Goal: Task Accomplishment & Management: Use online tool/utility

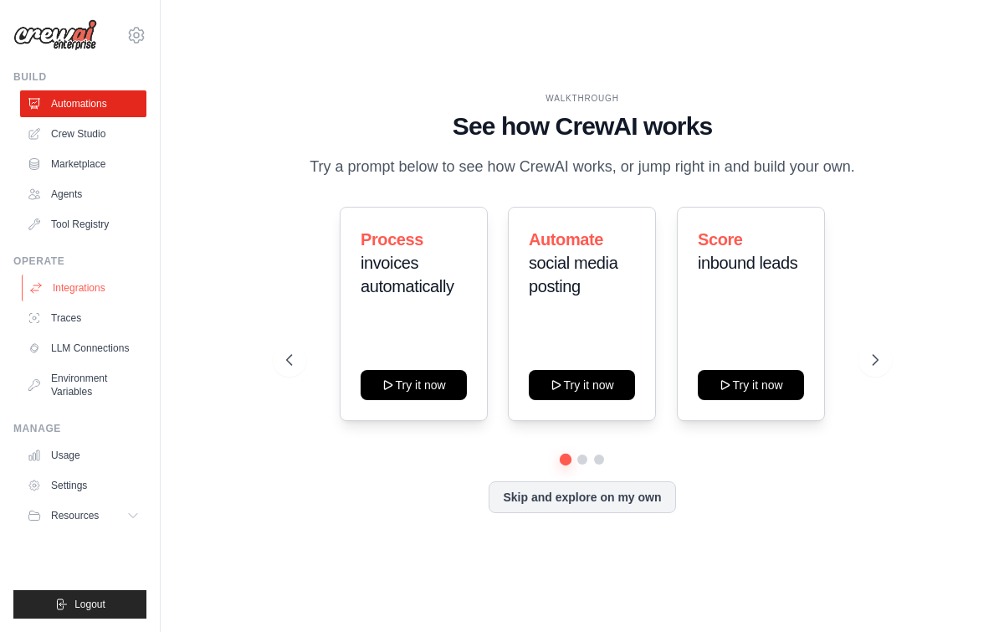
click at [100, 285] on link "Integrations" at bounding box center [85, 287] width 126 height 27
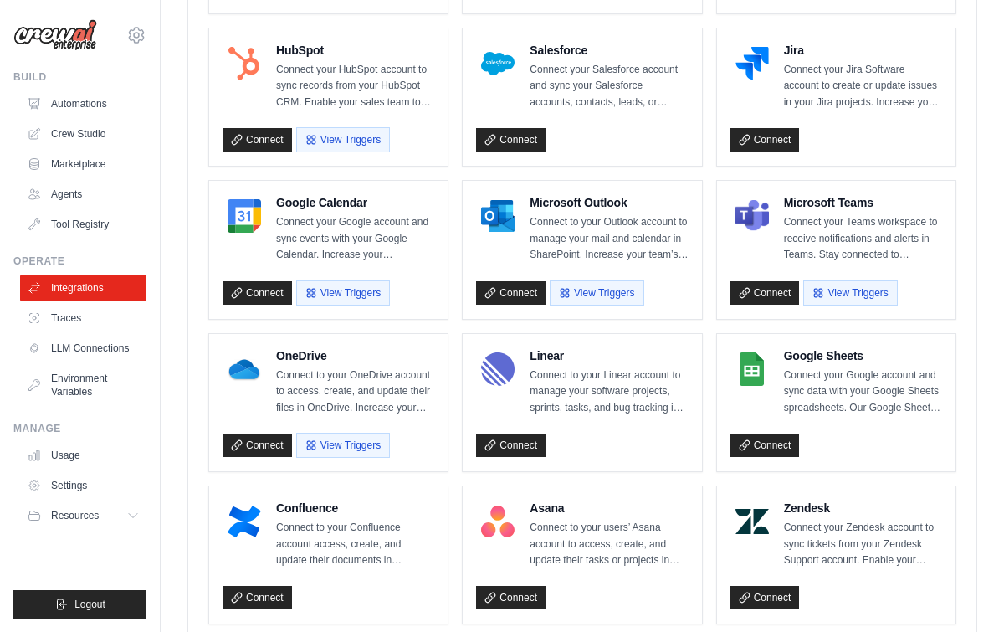
scroll to position [615, 0]
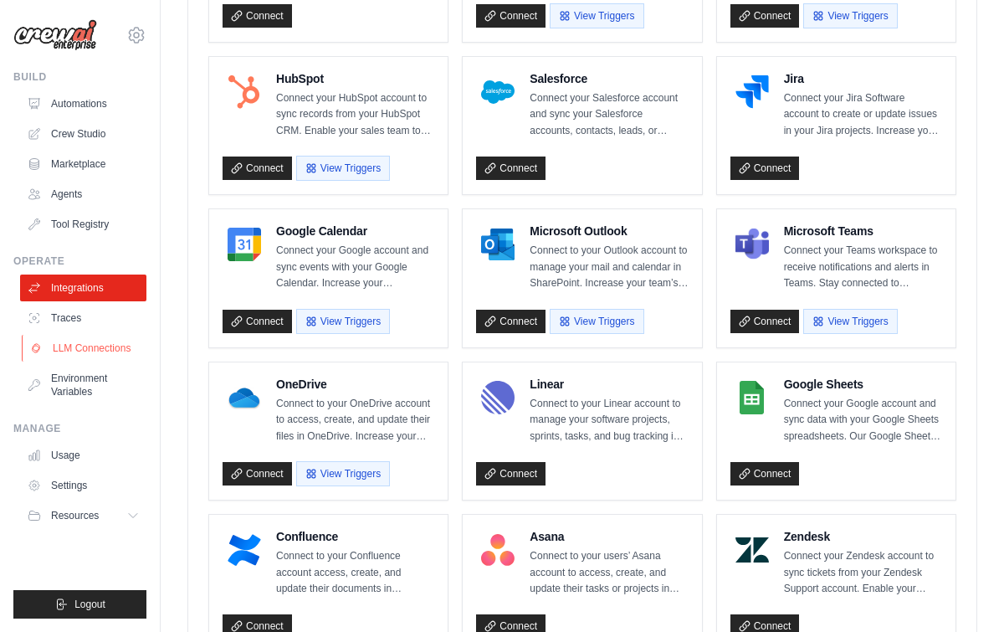
click at [72, 344] on link "LLM Connections" at bounding box center [85, 348] width 126 height 27
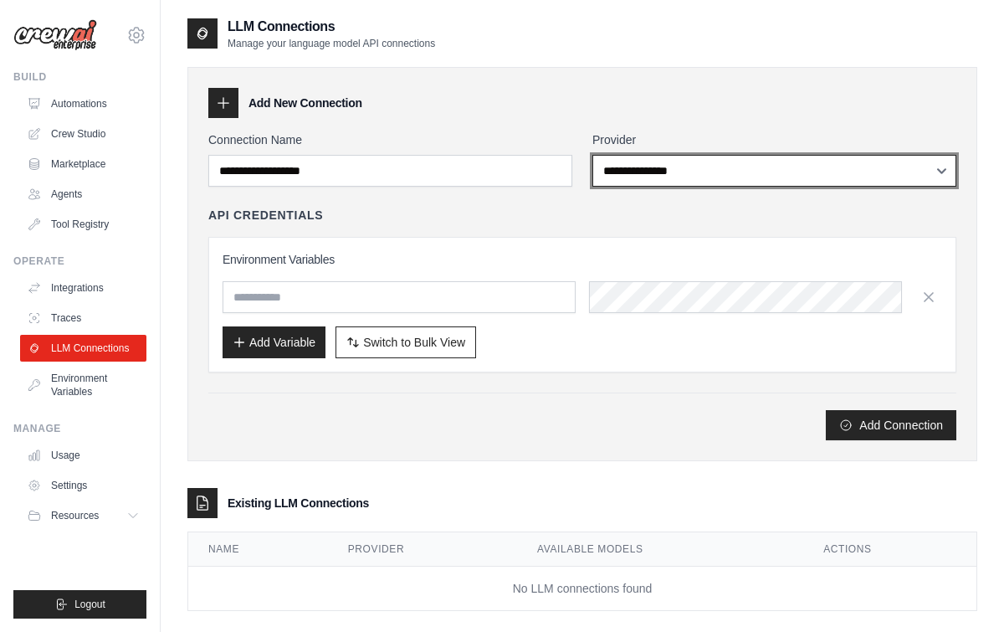
click at [648, 161] on select "**********" at bounding box center [774, 171] width 364 height 32
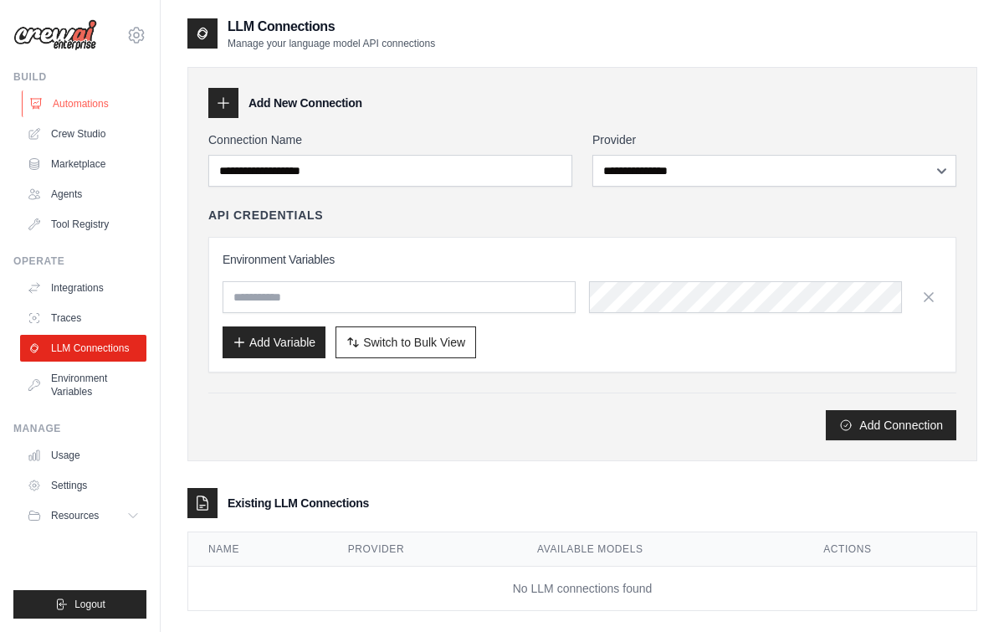
click at [55, 95] on link "Automations" at bounding box center [85, 103] width 126 height 27
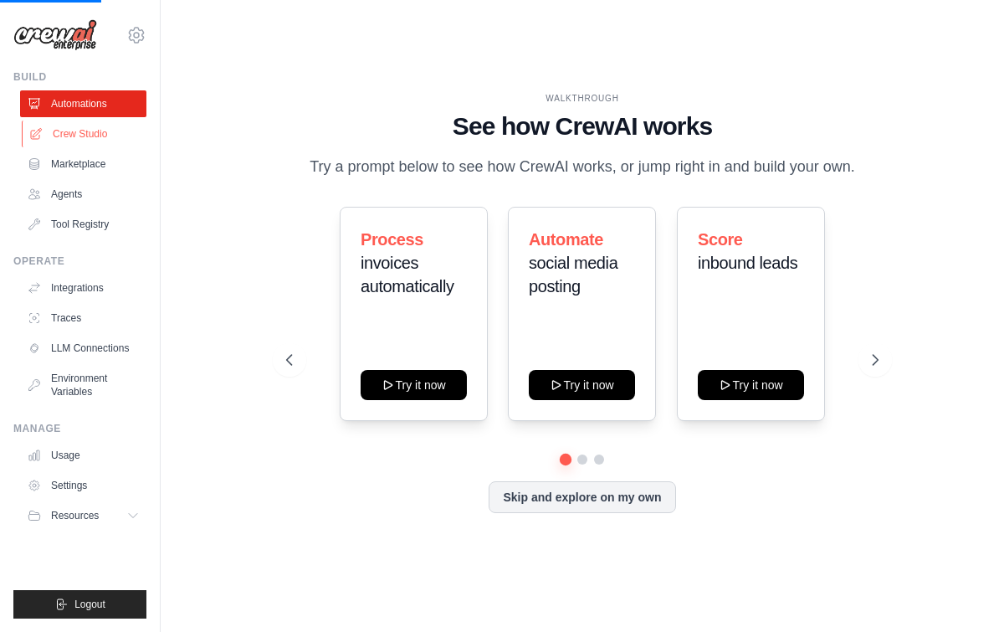
click at [89, 138] on link "Crew Studio" at bounding box center [85, 133] width 126 height 27
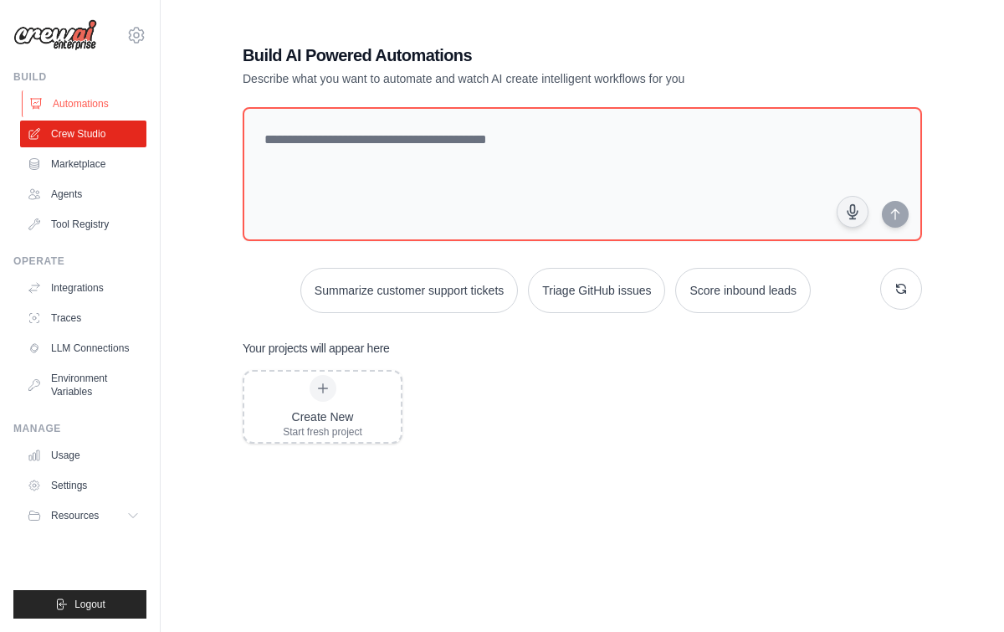
click at [102, 107] on link "Automations" at bounding box center [85, 103] width 126 height 27
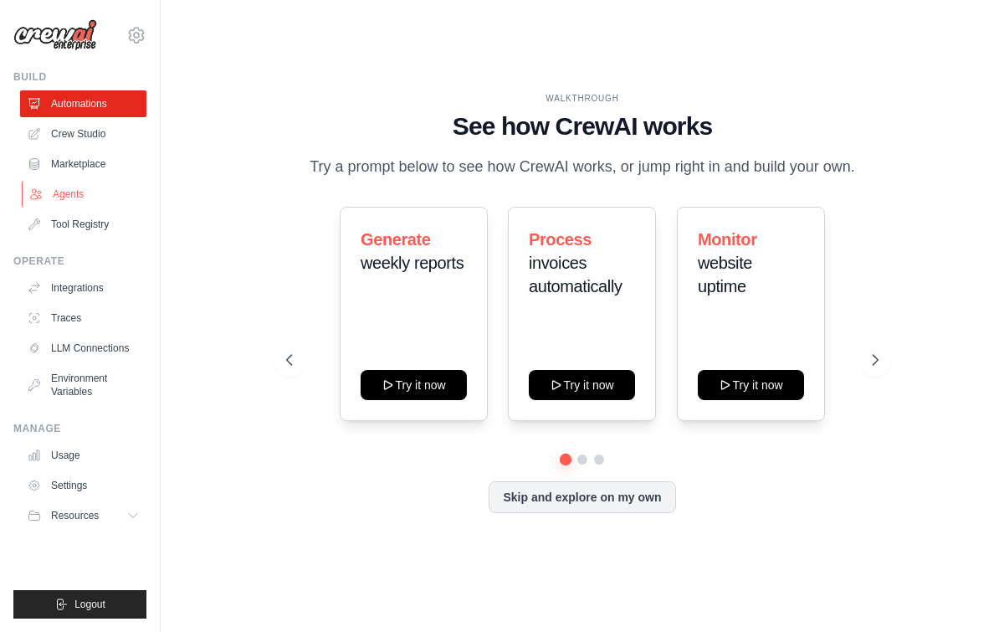
click at [78, 186] on link "Agents" at bounding box center [85, 194] width 126 height 27
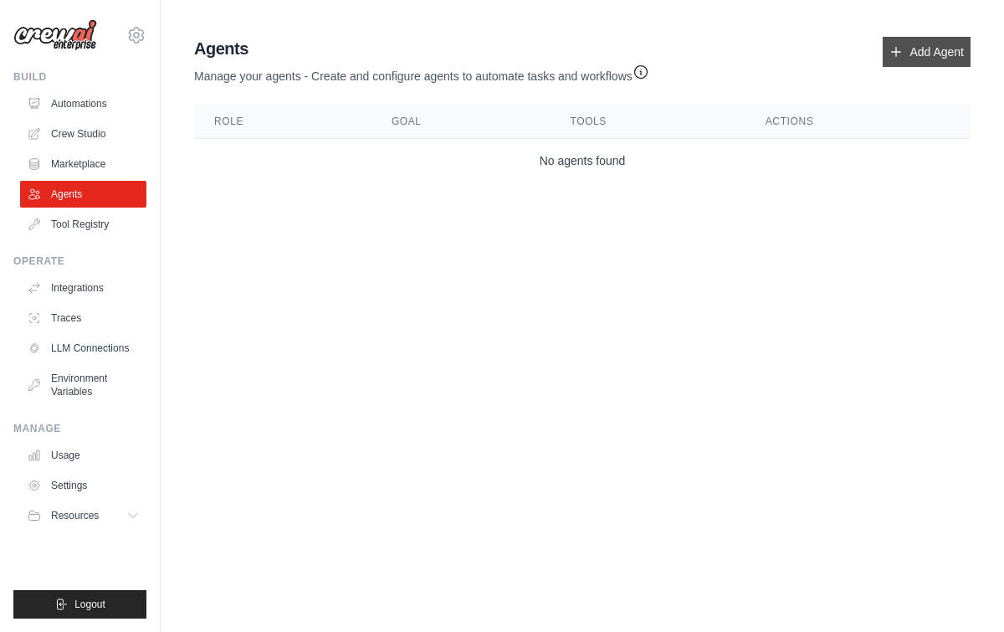
click at [937, 52] on link "Add Agent" at bounding box center [927, 52] width 88 height 30
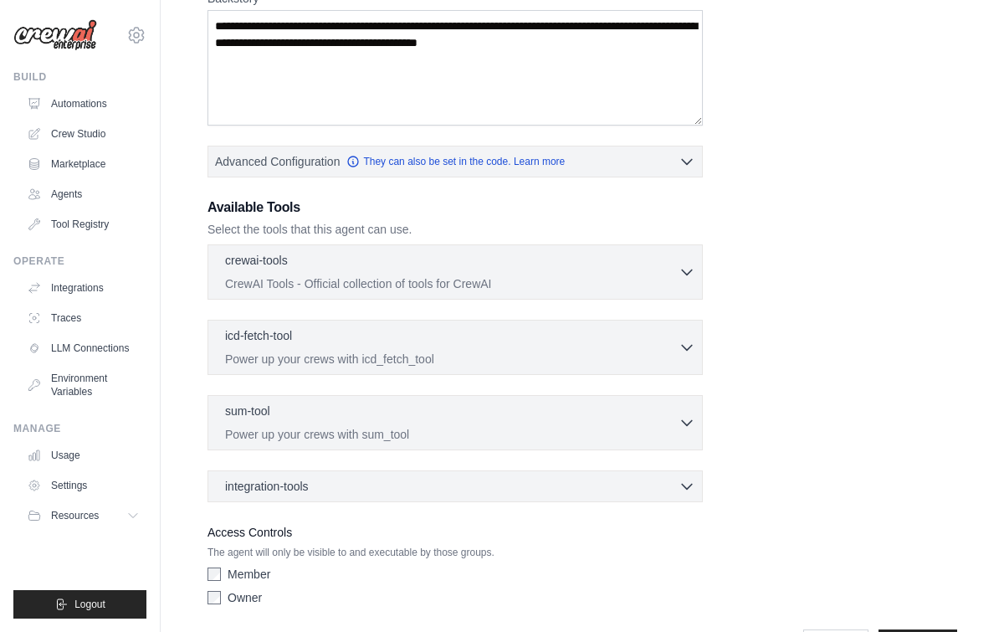
scroll to position [289, 0]
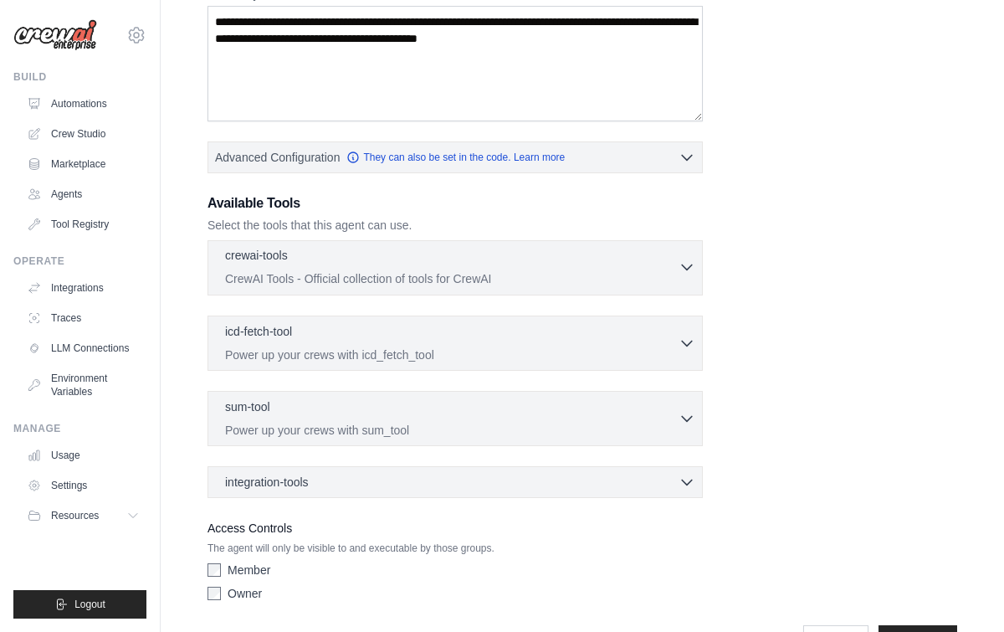
click at [647, 272] on p "CrewAI Tools - Official collection of tools for CrewAI" at bounding box center [451, 278] width 453 height 17
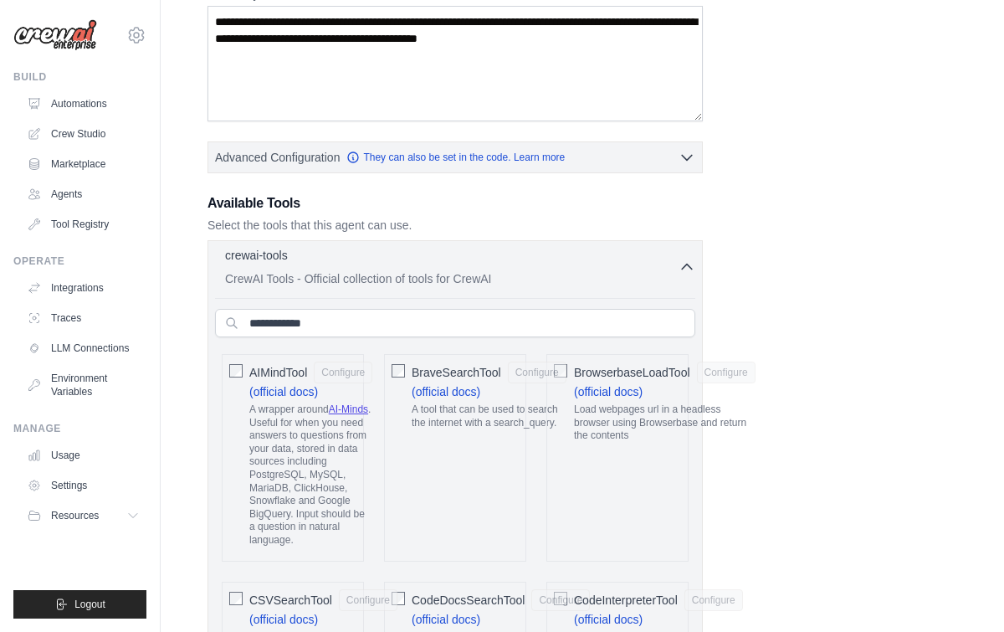
click at [647, 272] on p "CrewAI Tools - Official collection of tools for CrewAI" at bounding box center [451, 278] width 453 height 17
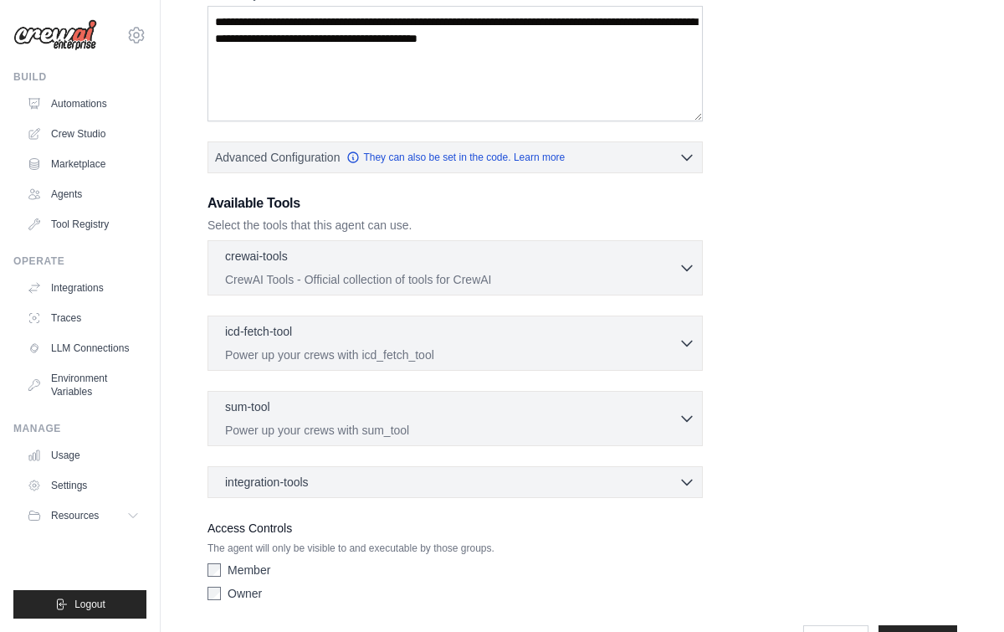
scroll to position [341, 0]
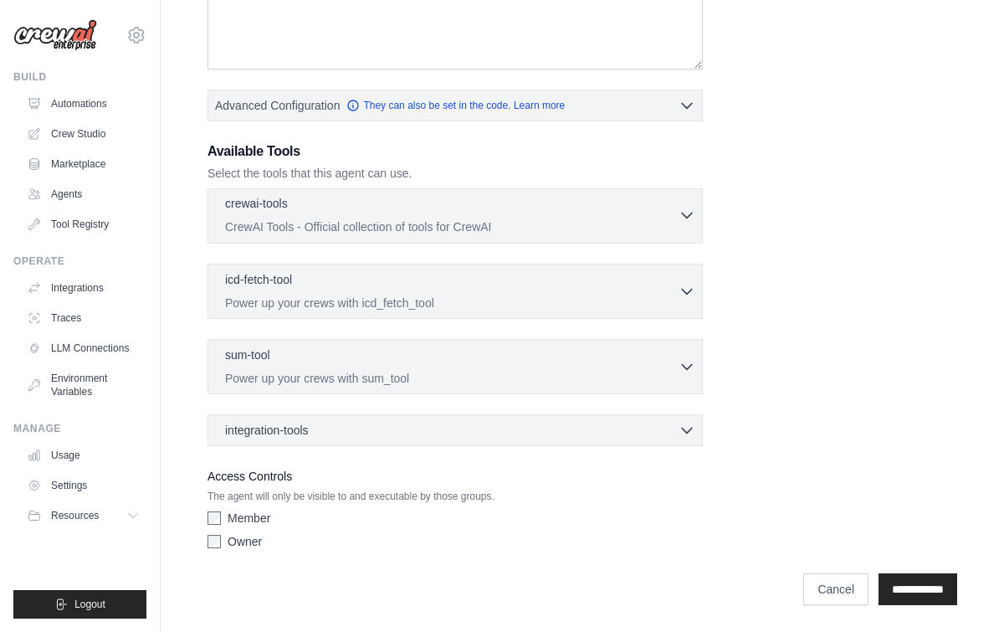
click at [670, 211] on div "crewai-tools 0 selected" at bounding box center [451, 205] width 453 height 20
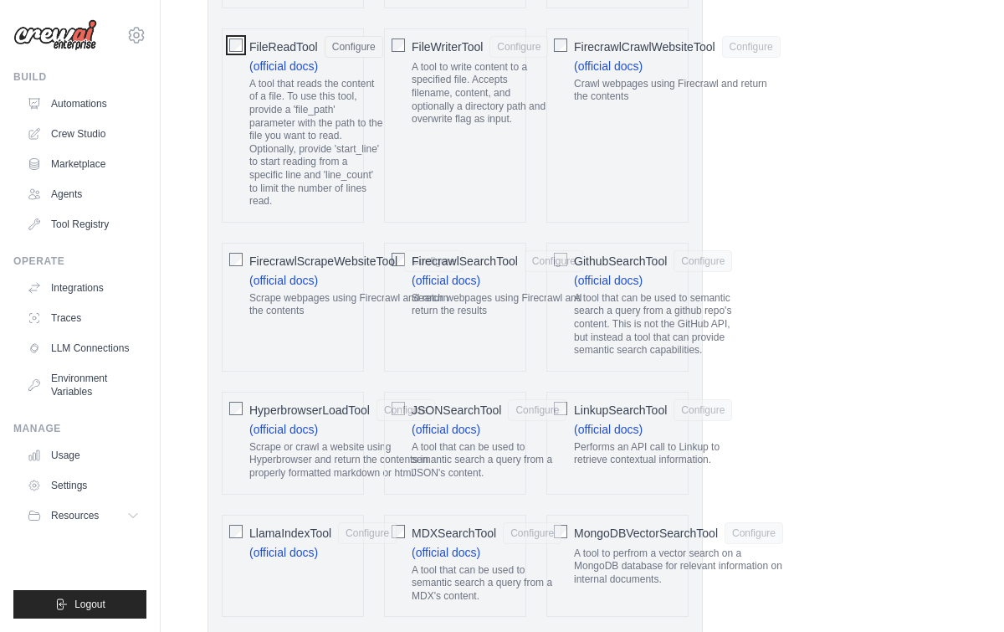
scroll to position [1349, 0]
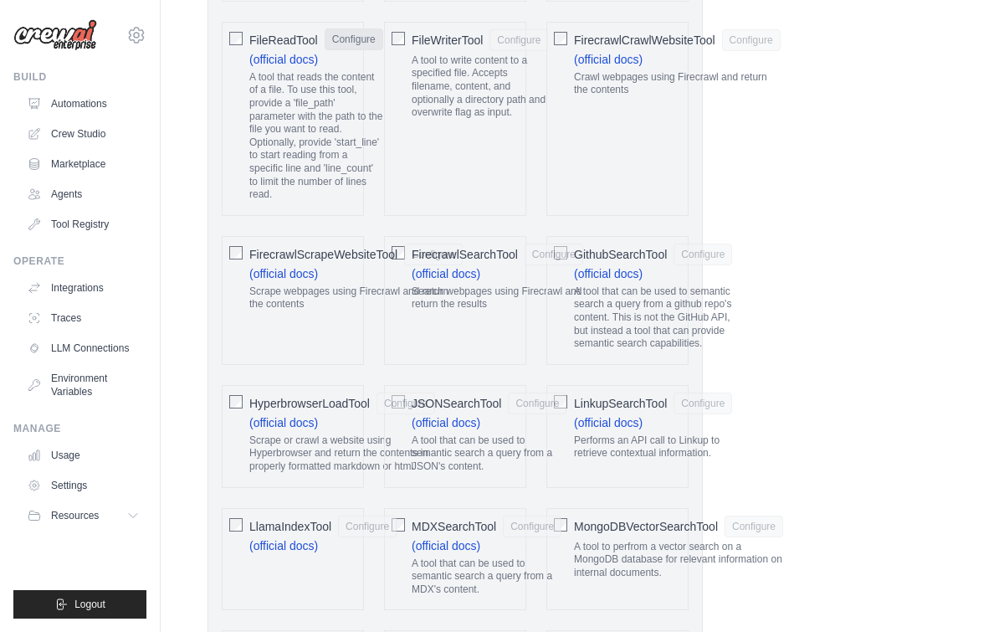
click at [346, 47] on button "Configure" at bounding box center [354, 39] width 59 height 22
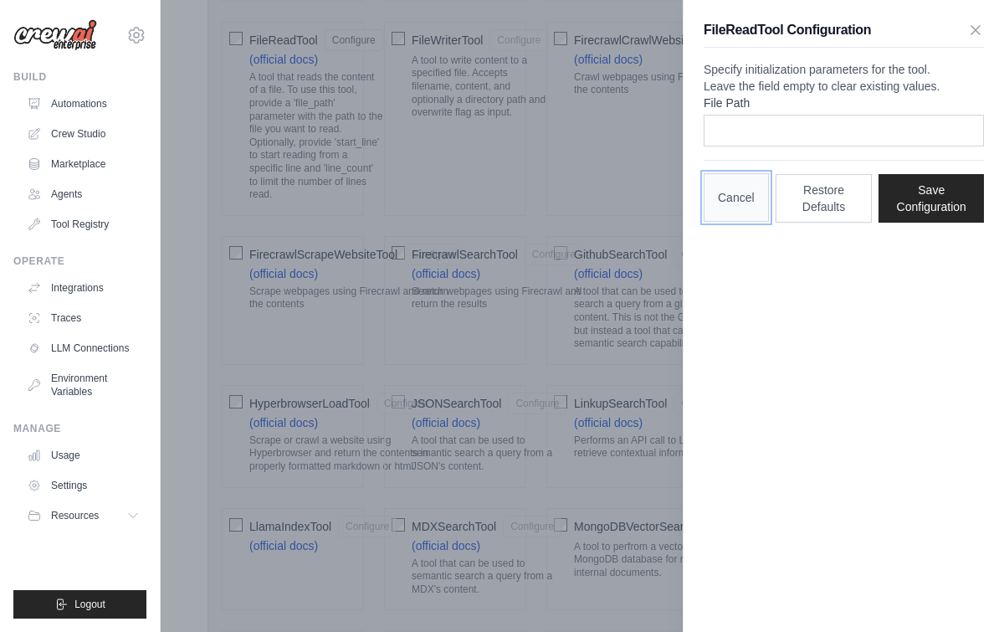
click at [753, 222] on button "Cancel" at bounding box center [736, 197] width 65 height 49
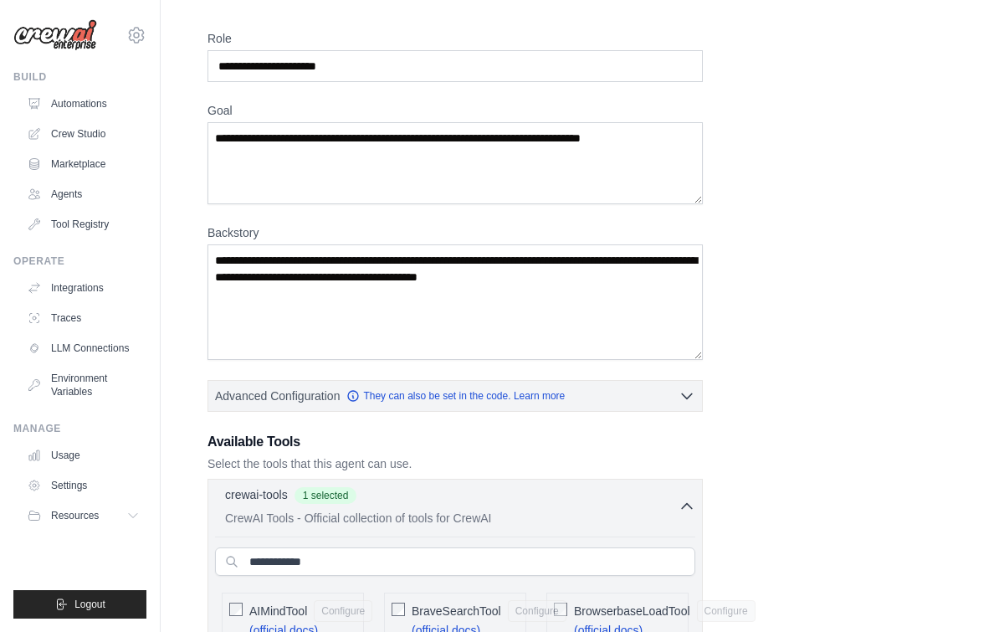
scroll to position [0, 0]
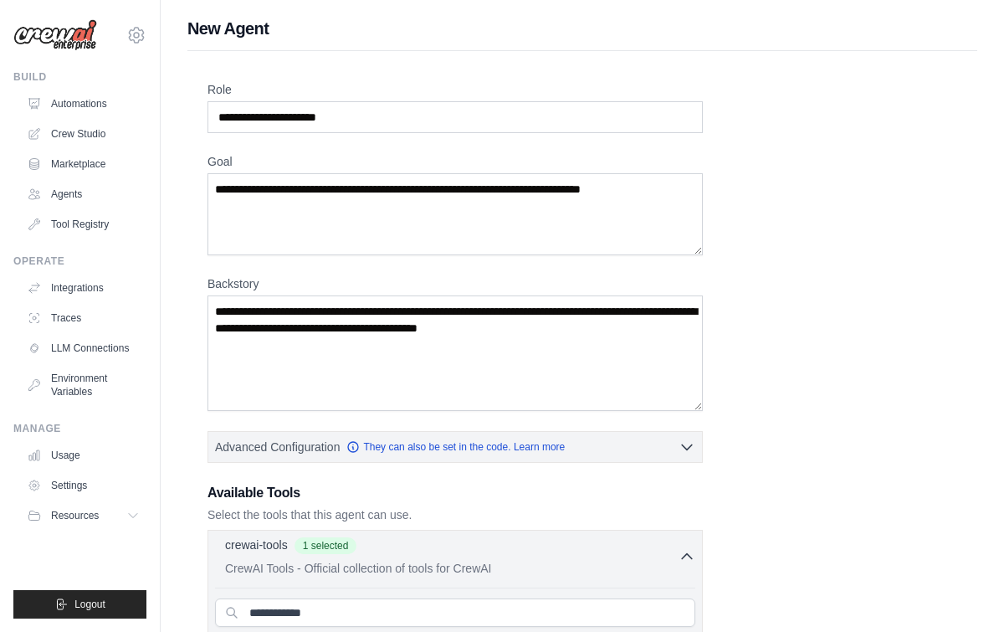
click at [679, 554] on icon "button" at bounding box center [686, 556] width 17 height 17
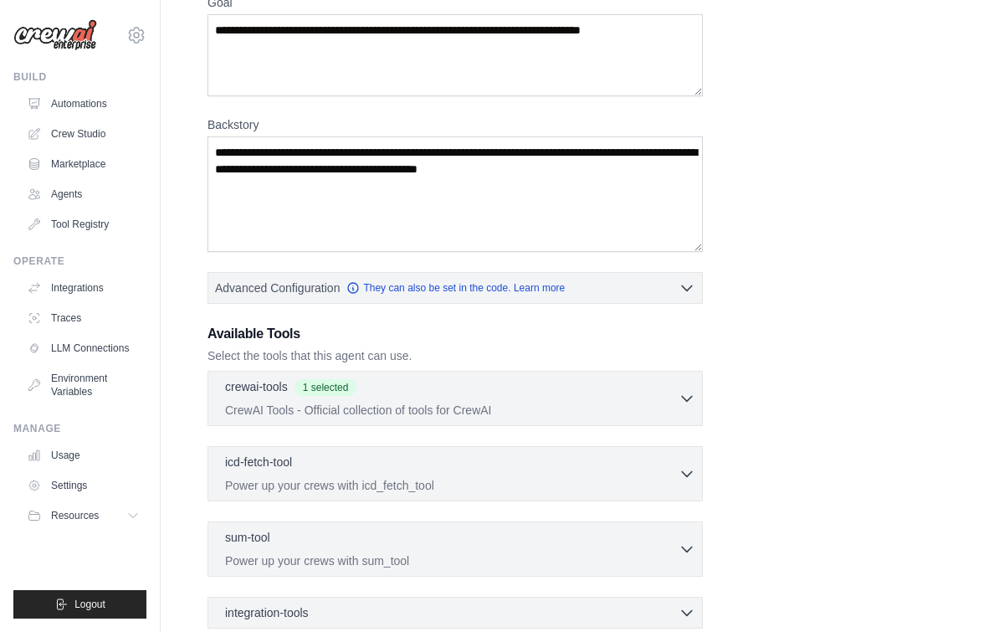
scroll to position [158, 0]
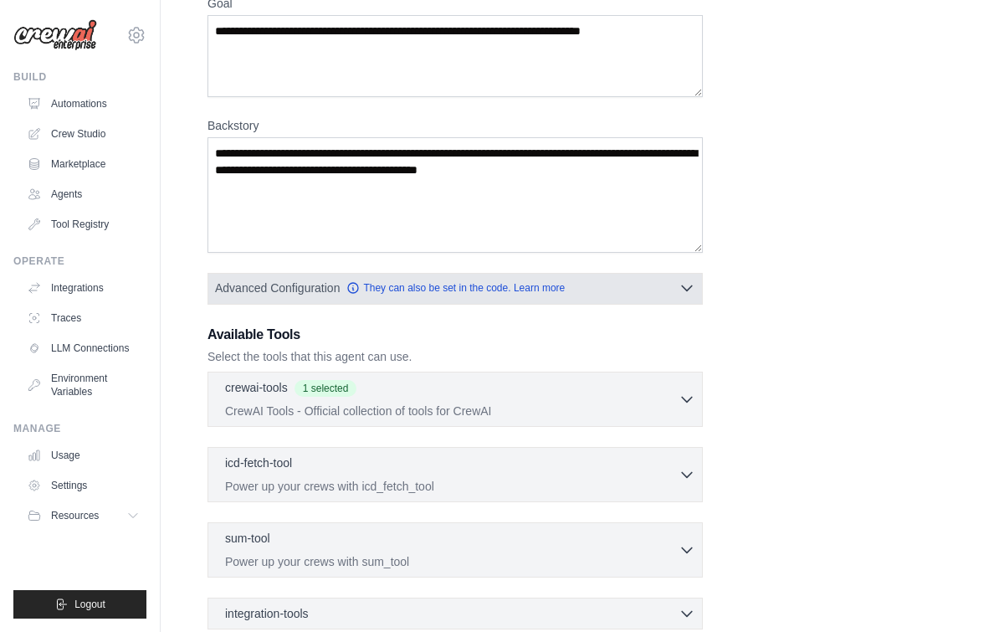
click at [684, 294] on icon "button" at bounding box center [686, 287] width 17 height 17
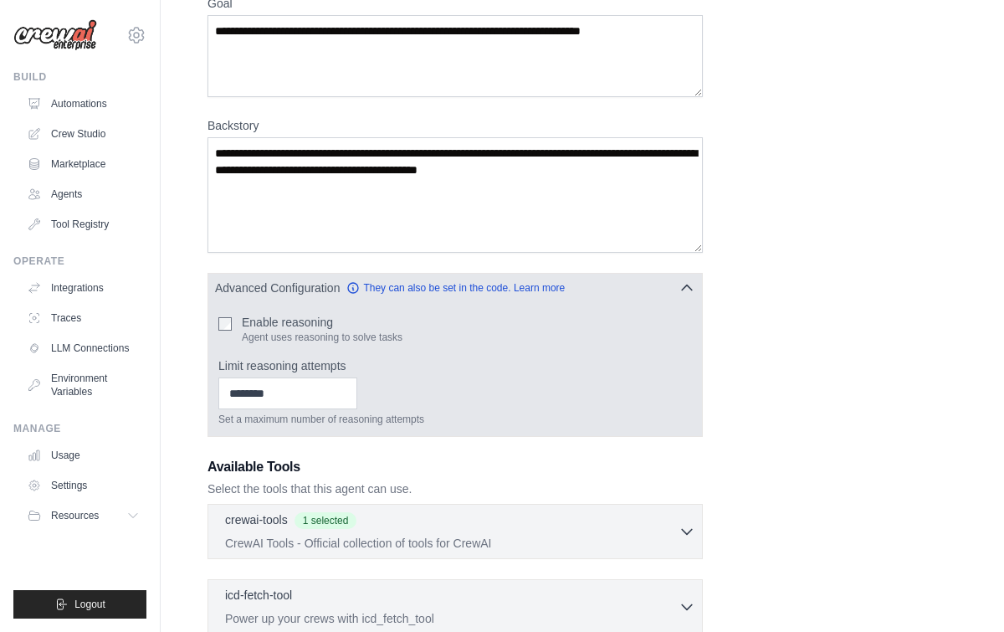
click at [684, 294] on icon "button" at bounding box center [686, 287] width 17 height 17
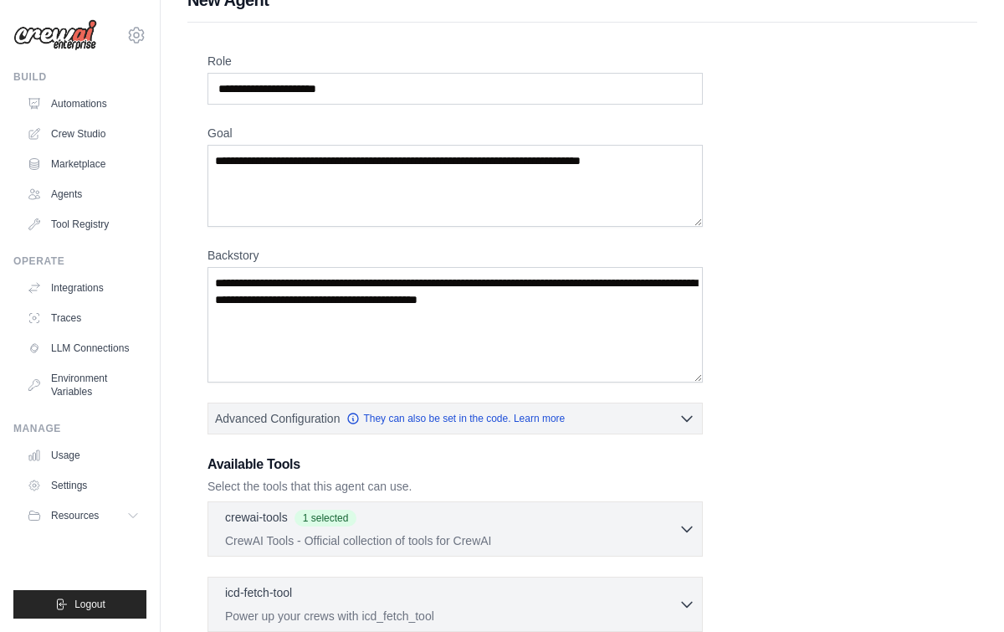
scroll to position [341, 0]
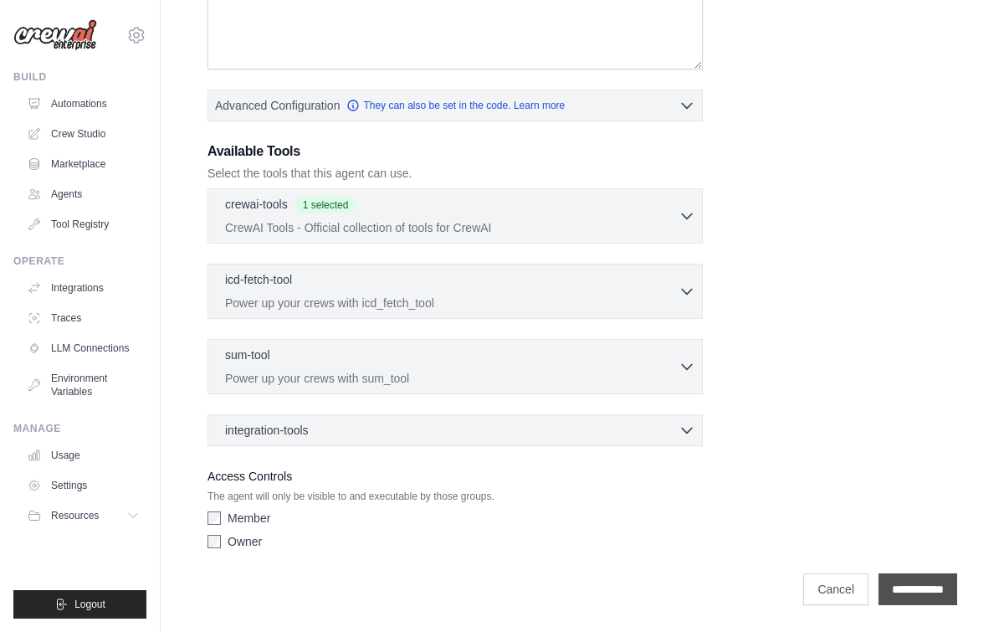
click at [916, 580] on input "**********" at bounding box center [917, 589] width 79 height 32
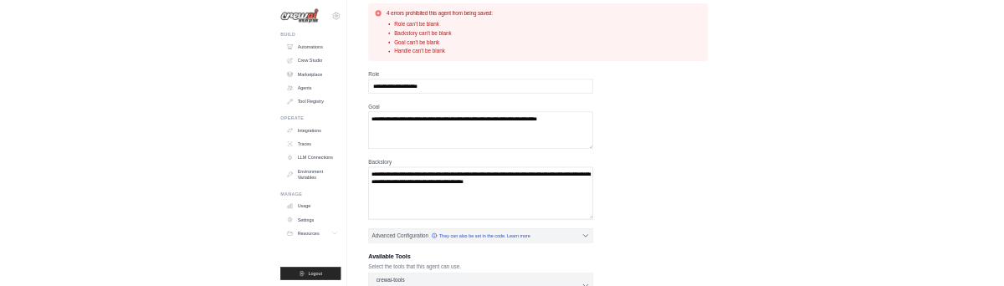
scroll to position [79, 0]
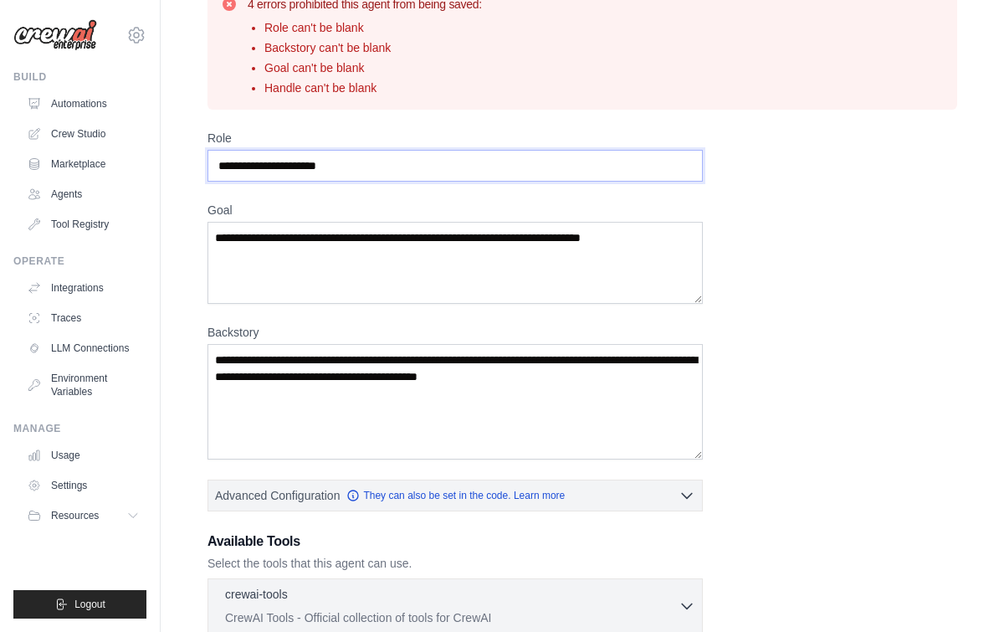
click at [361, 163] on input "Role" at bounding box center [454, 166] width 495 height 32
type input "**********"
click at [540, 265] on textarea "Goal" at bounding box center [454, 263] width 495 height 82
drag, startPoint x: 696, startPoint y: 249, endPoint x: 467, endPoint y: 222, distance: 230.9
click at [467, 222] on textarea "Goal" at bounding box center [454, 263] width 495 height 82
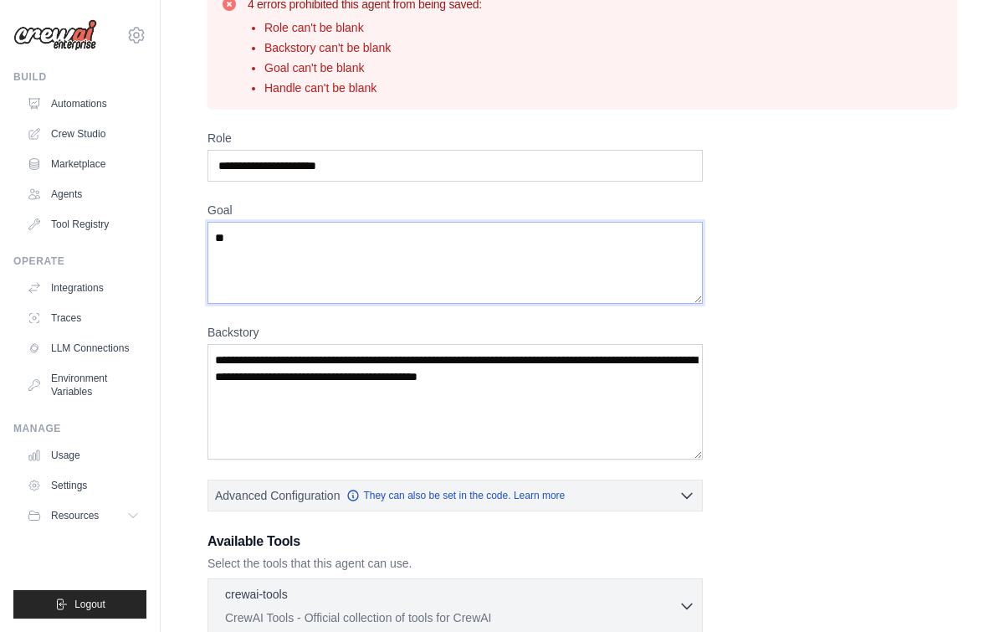
type textarea "*"
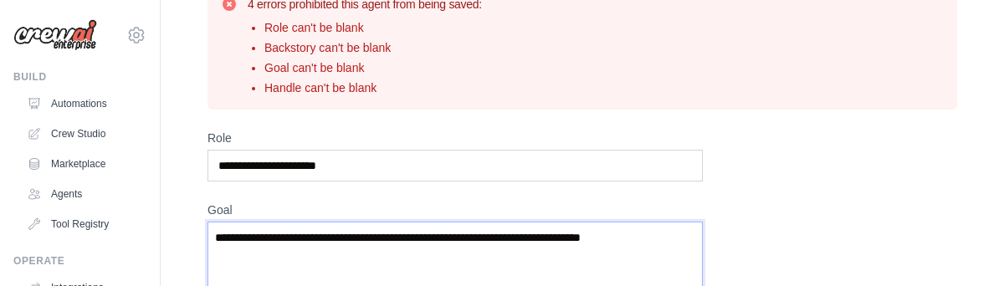
click at [371, 237] on textarea "Goal" at bounding box center [454, 263] width 495 height 82
paste textarea "**********"
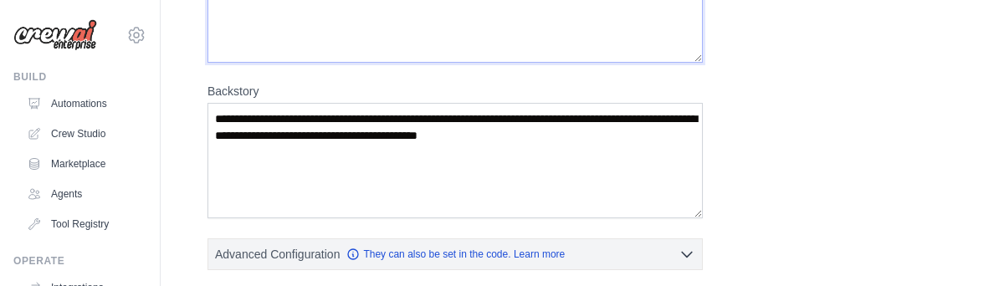
scroll to position [321, 0]
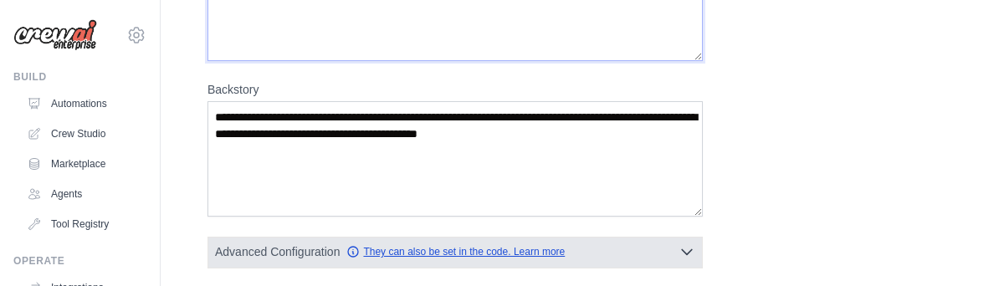
type textarea "**********"
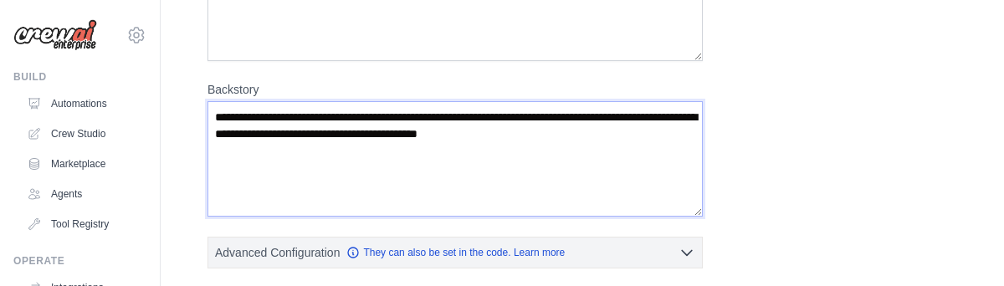
click at [477, 129] on textarea "Backstory" at bounding box center [454, 158] width 495 height 115
paste textarea "**********"
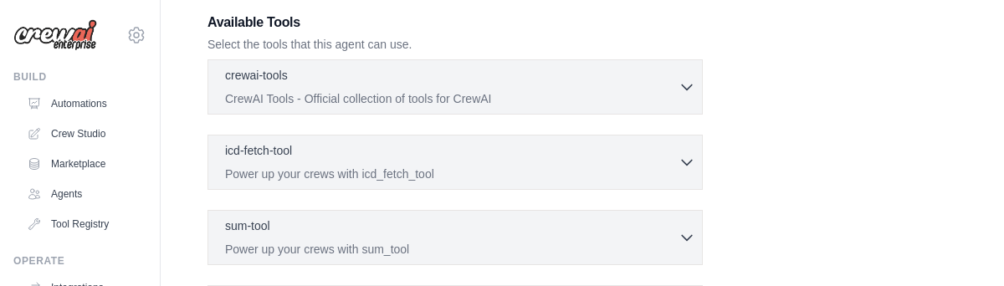
scroll to position [814, 0]
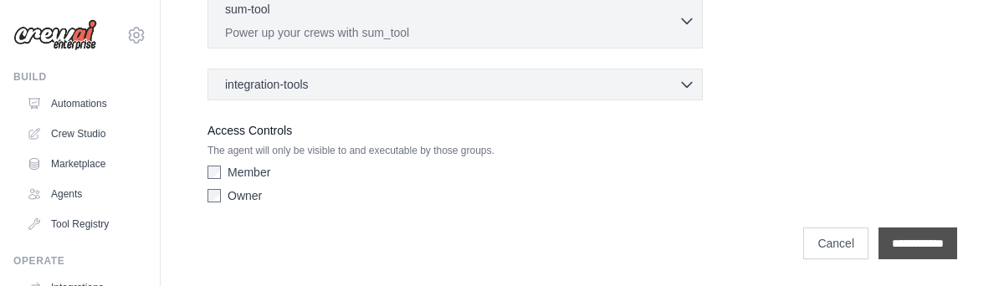
type textarea "**********"
click at [922, 235] on input "**********" at bounding box center [917, 244] width 79 height 32
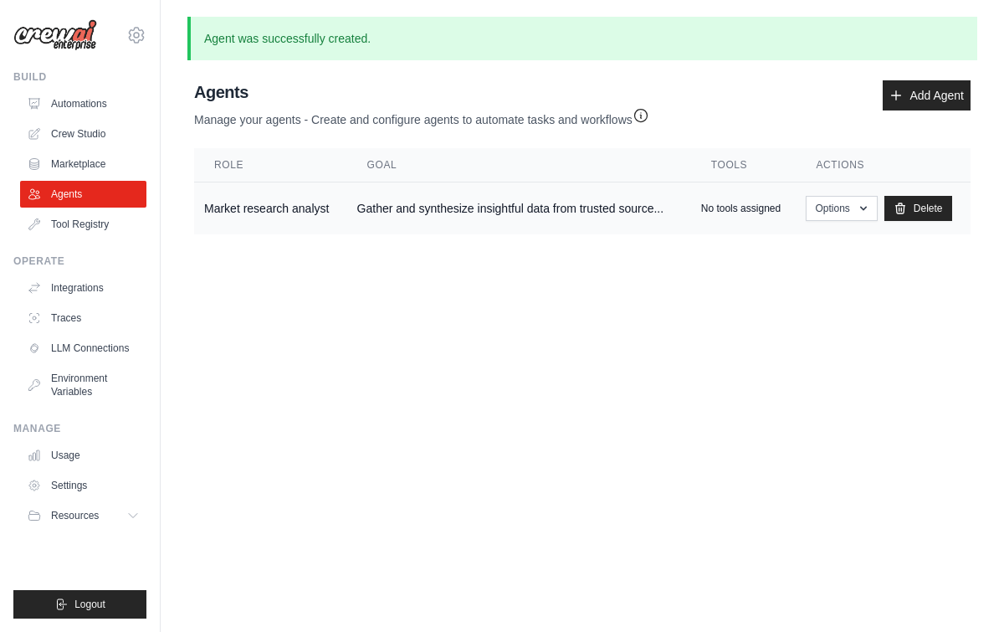
click at [754, 202] on p "No tools assigned" at bounding box center [740, 208] width 79 height 13
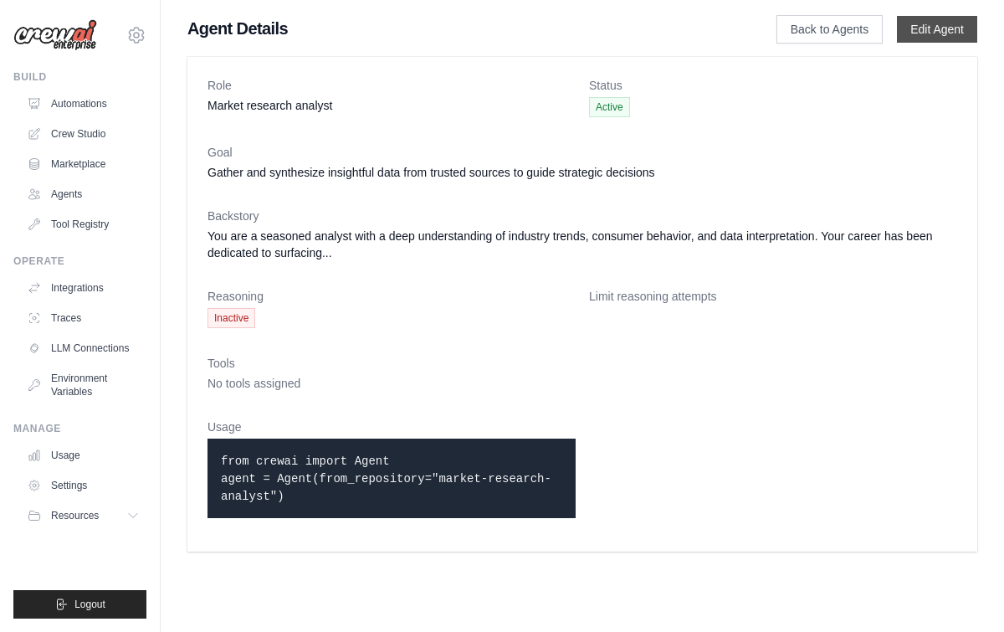
click at [919, 24] on link "Edit Agent" at bounding box center [937, 29] width 80 height 27
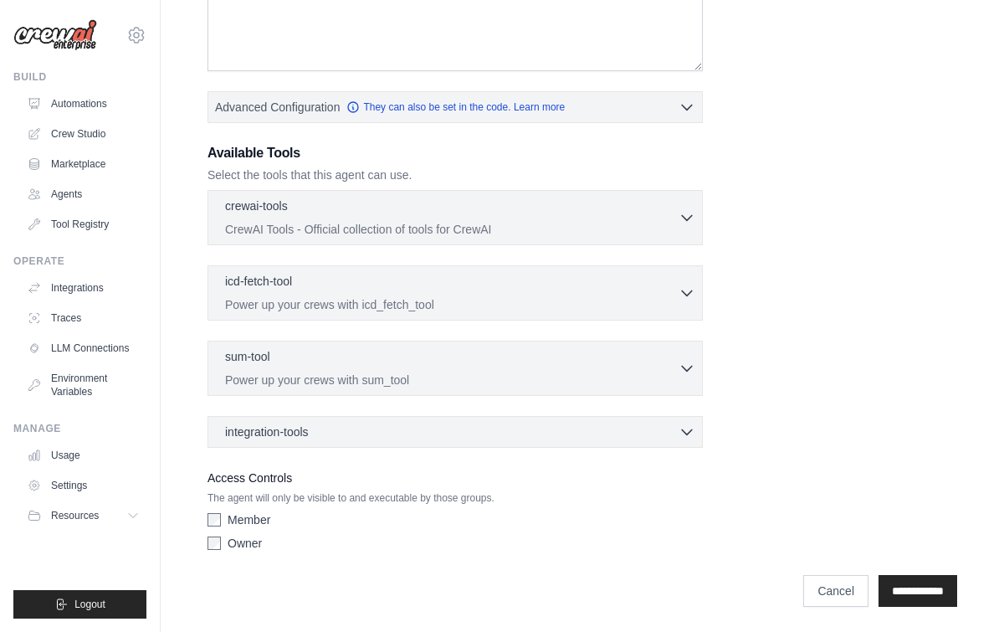
scroll to position [387, 0]
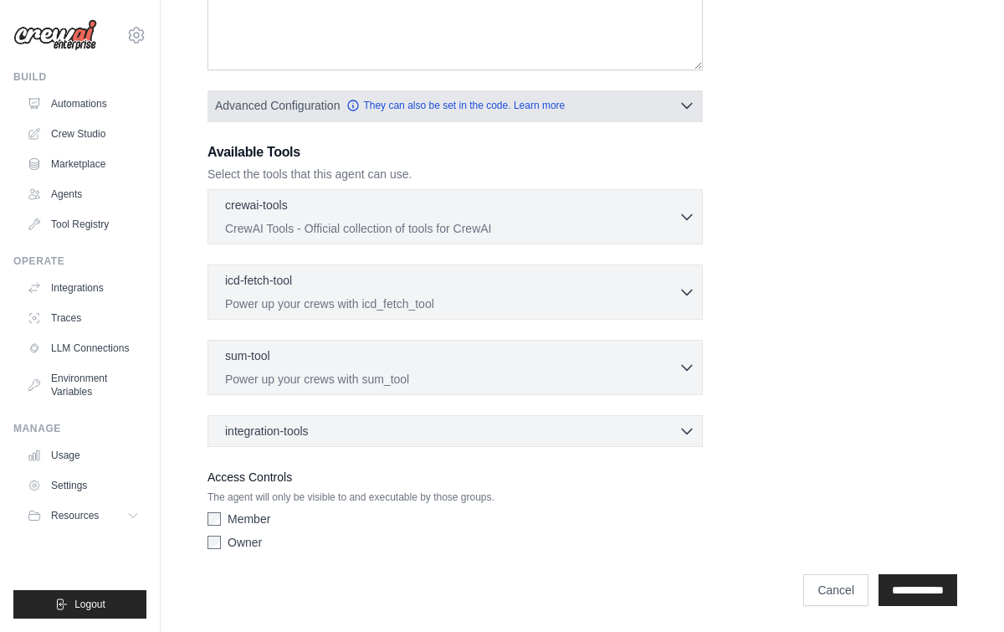
click at [685, 103] on icon "button" at bounding box center [686, 105] width 17 height 17
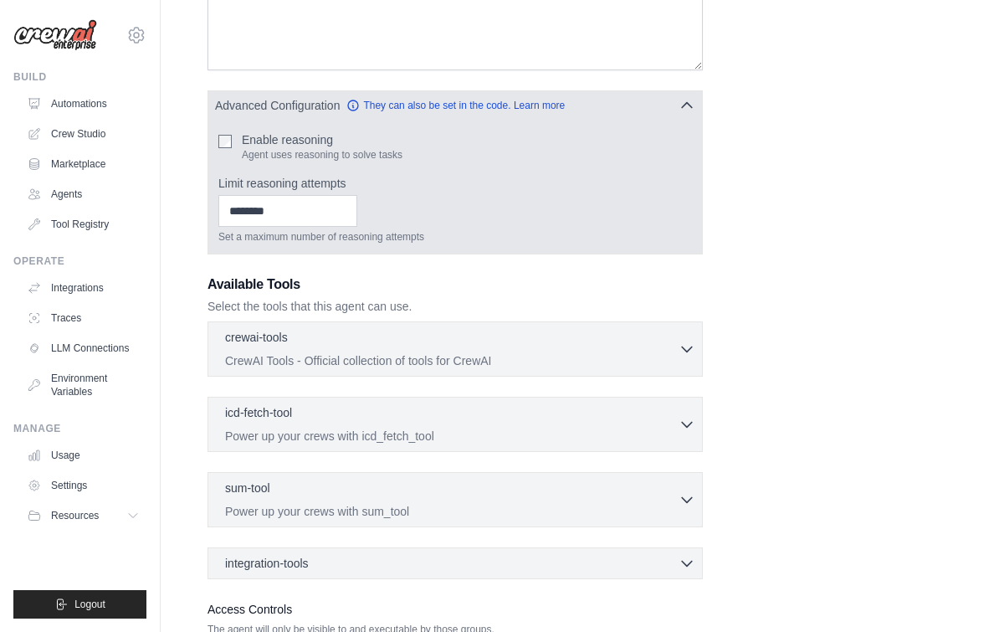
click at [685, 103] on icon "button" at bounding box center [687, 105] width 10 height 5
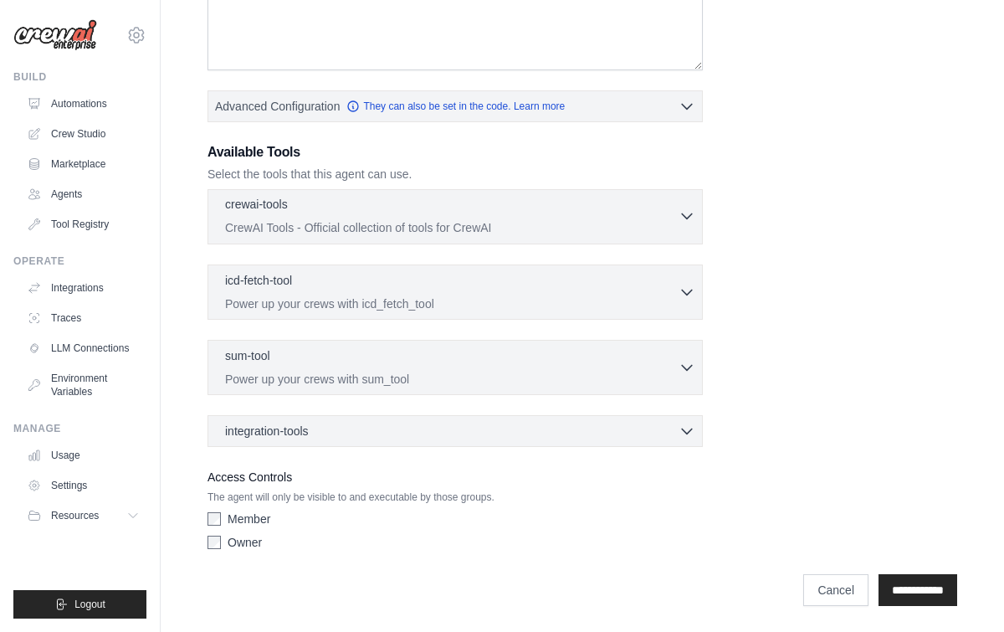
click at [670, 217] on div "crewai-tools 0 selected CrewAI Tools - Official collection of tools for CrewAI" at bounding box center [451, 216] width 453 height 40
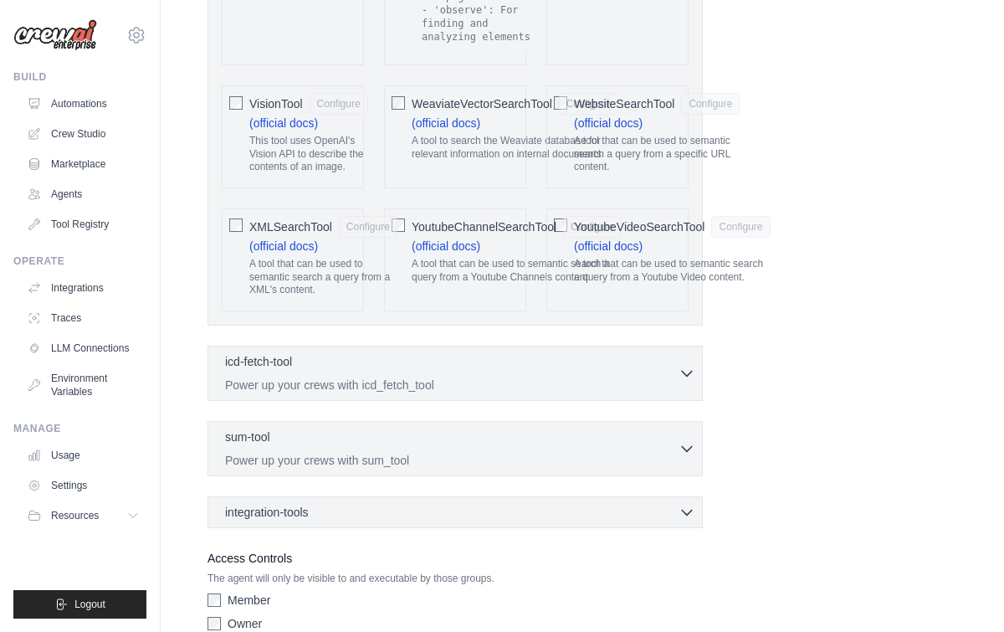
scroll to position [3797, 0]
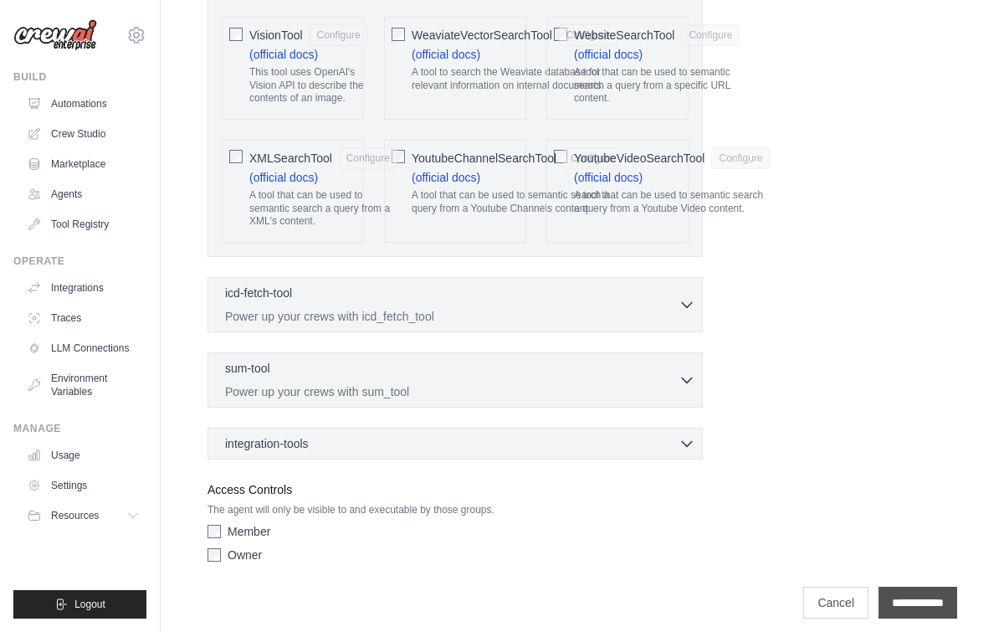
click at [896, 593] on input "**********" at bounding box center [917, 602] width 79 height 32
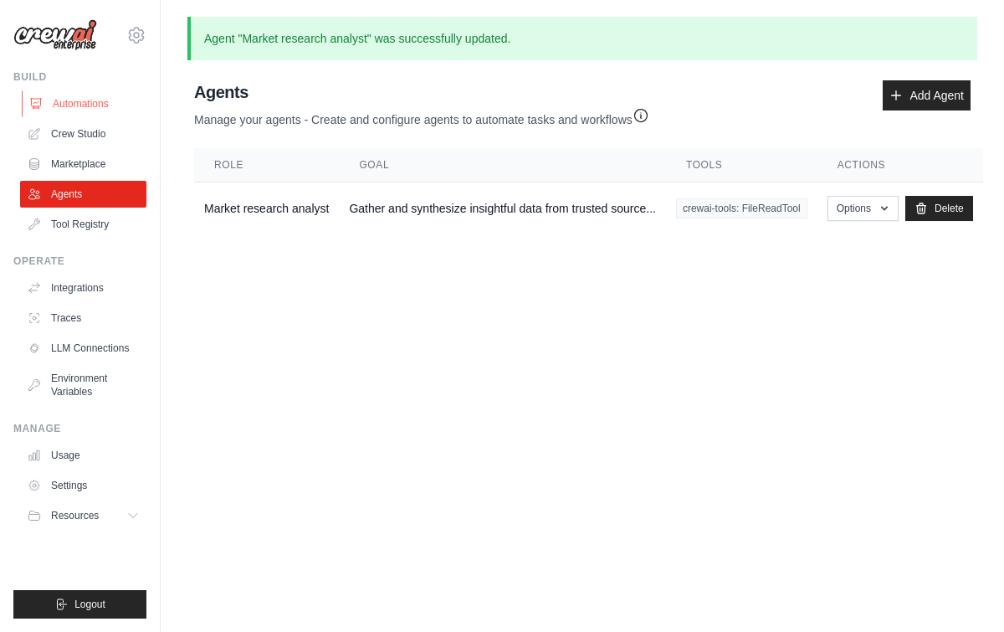
click at [81, 110] on link "Automations" at bounding box center [85, 103] width 126 height 27
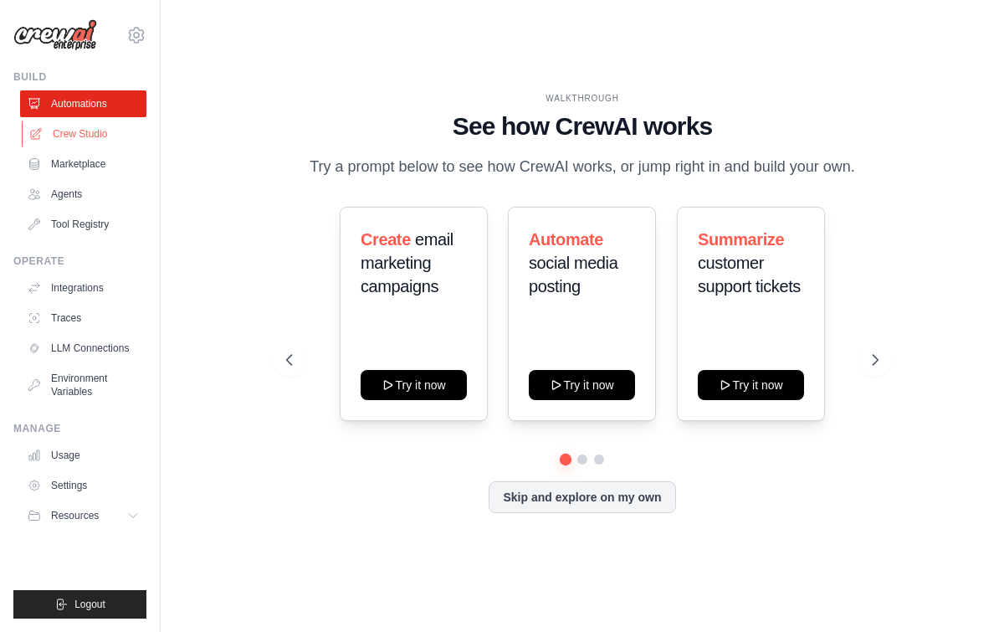
click at [100, 129] on link "Crew Studio" at bounding box center [85, 133] width 126 height 27
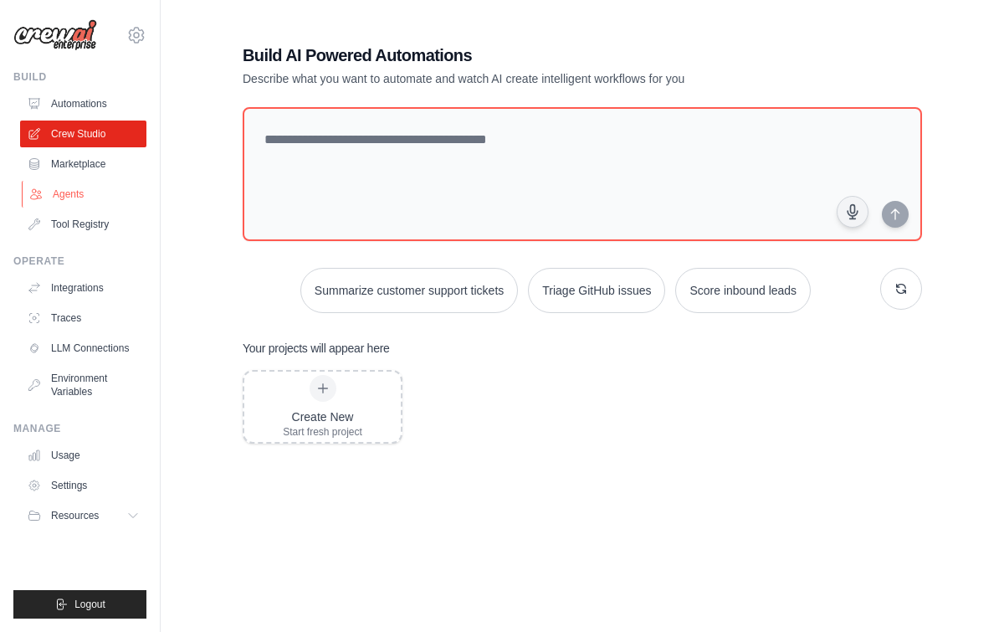
click at [75, 186] on link "Agents" at bounding box center [85, 194] width 126 height 27
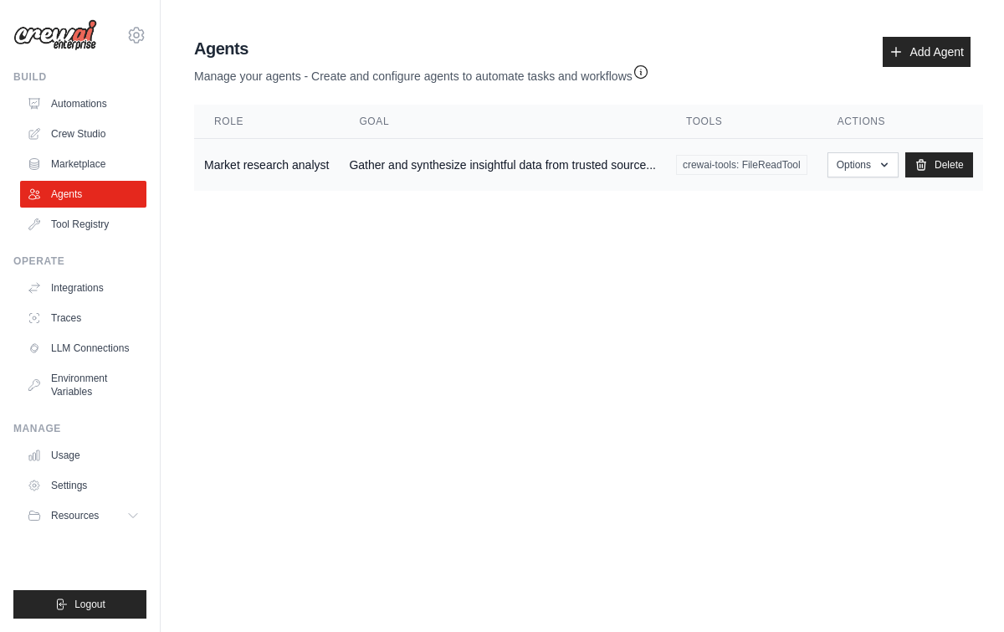
click at [481, 175] on td "Gather and synthesize insightful data from trusted source..." at bounding box center [502, 165] width 327 height 53
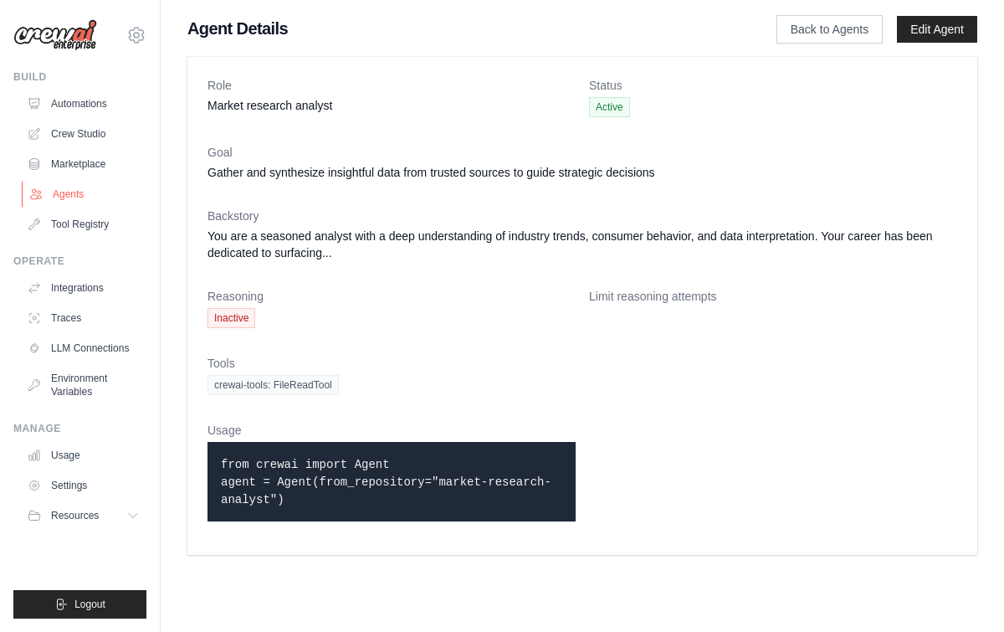
click at [69, 193] on link "Agents" at bounding box center [85, 194] width 126 height 27
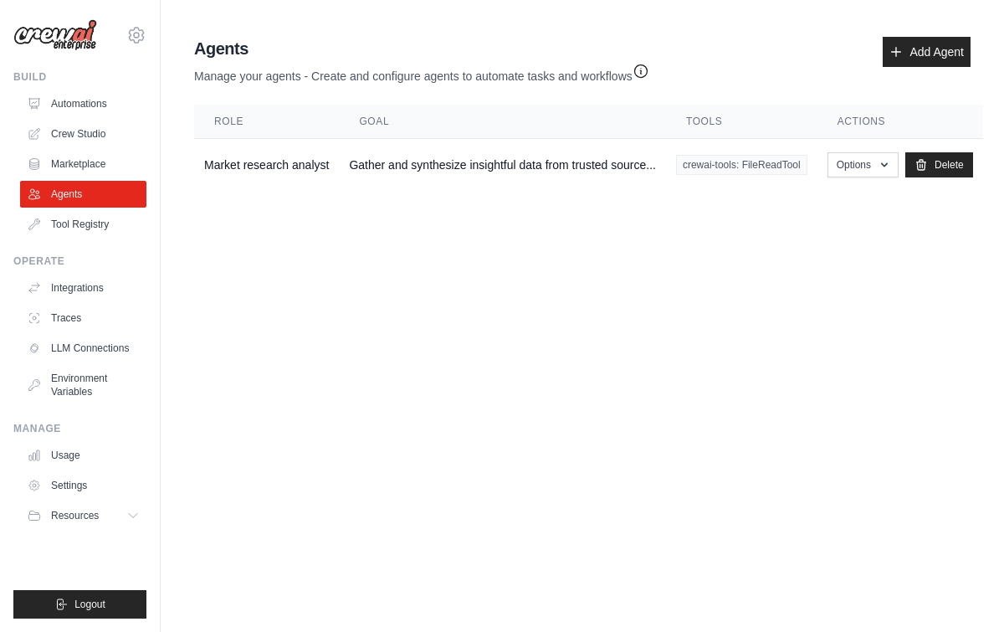
click at [644, 72] on icon "button" at bounding box center [640, 71] width 17 height 17
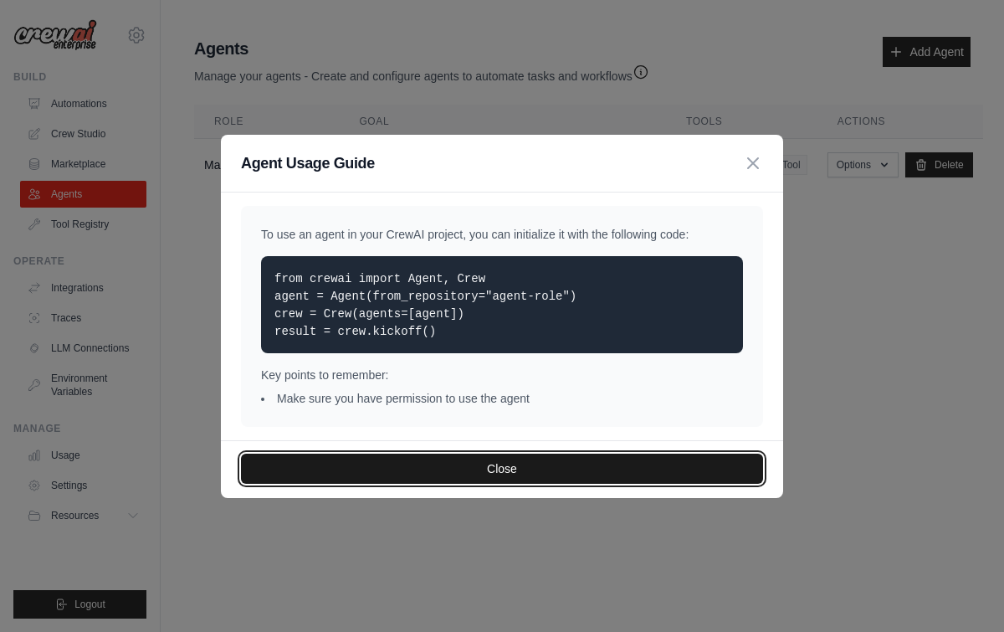
click at [525, 462] on button "Close" at bounding box center [502, 468] width 522 height 30
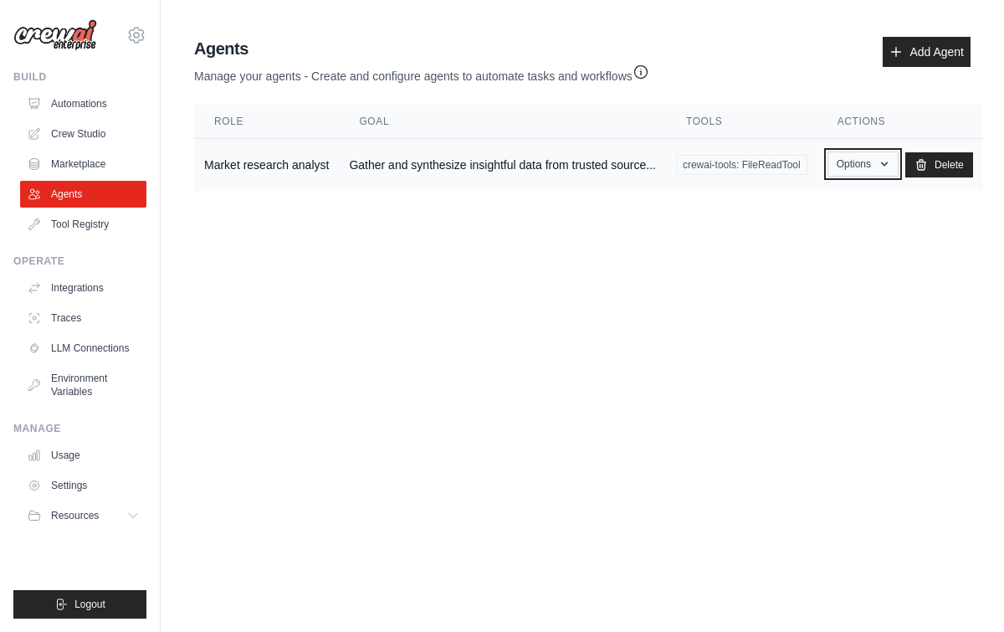
click at [873, 167] on button "Options" at bounding box center [862, 163] width 71 height 25
click at [818, 209] on link "Show" at bounding box center [838, 202] width 120 height 30
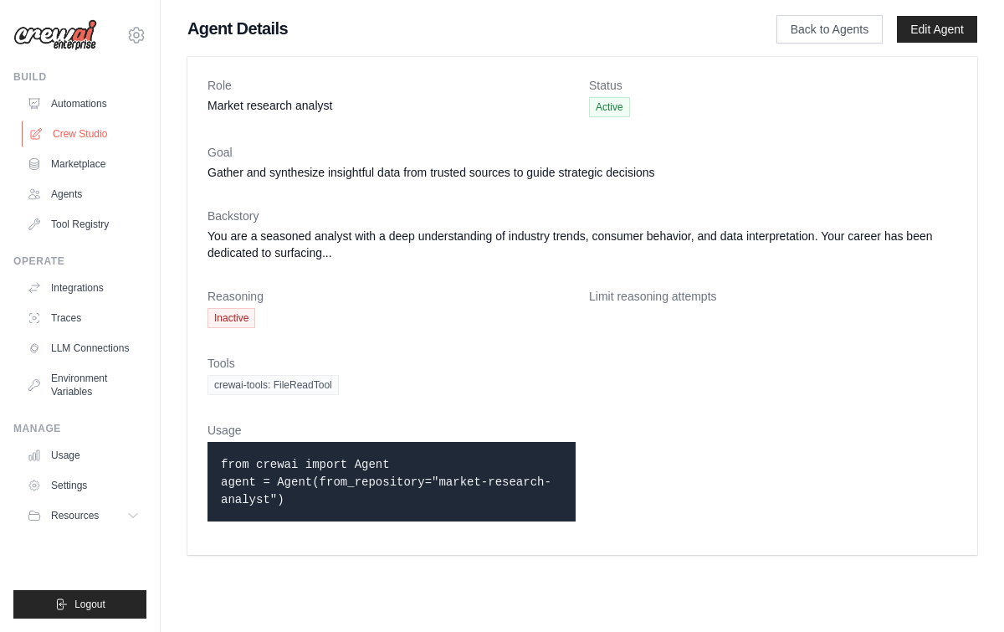
click at [88, 132] on link "Crew Studio" at bounding box center [85, 133] width 126 height 27
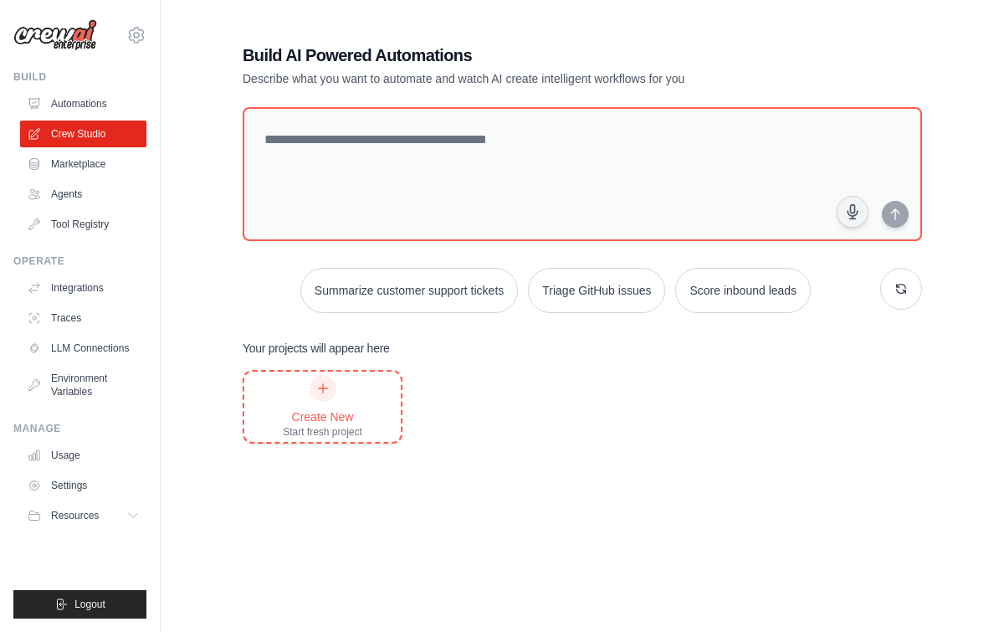
click at [364, 412] on div "Create New Start fresh project" at bounding box center [322, 406] width 156 height 70
click at [419, 279] on button "Summarize customer support tickets" at bounding box center [408, 289] width 217 height 45
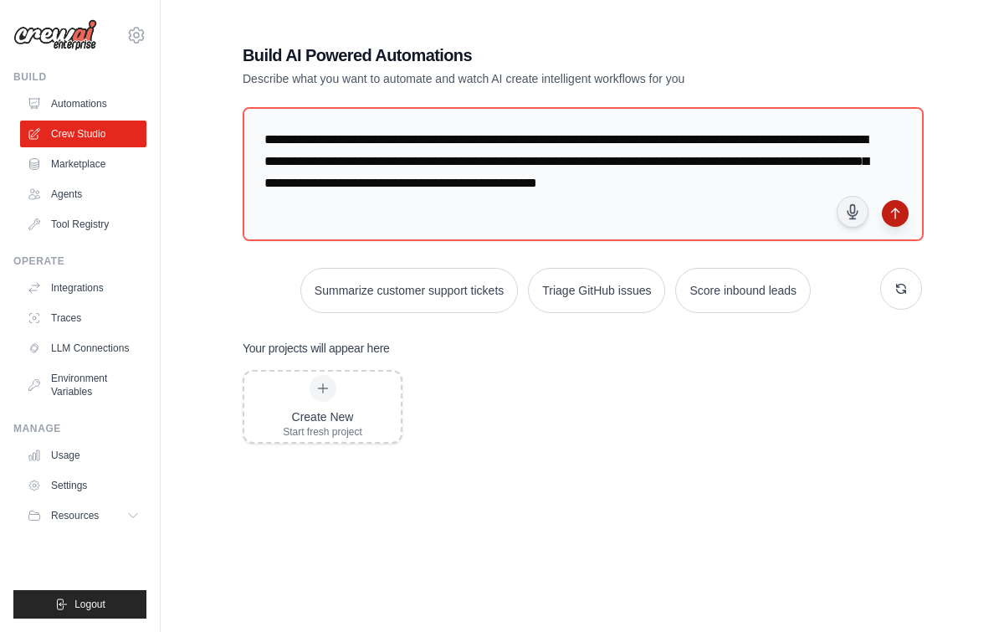
click at [901, 213] on icon "submit" at bounding box center [894, 213] width 13 height 13
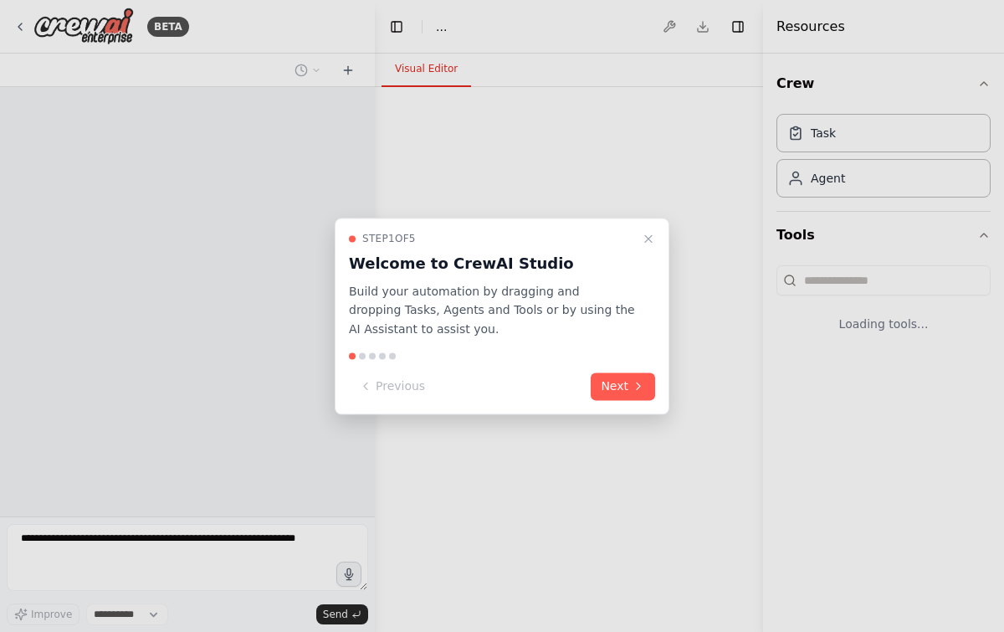
select select "****"
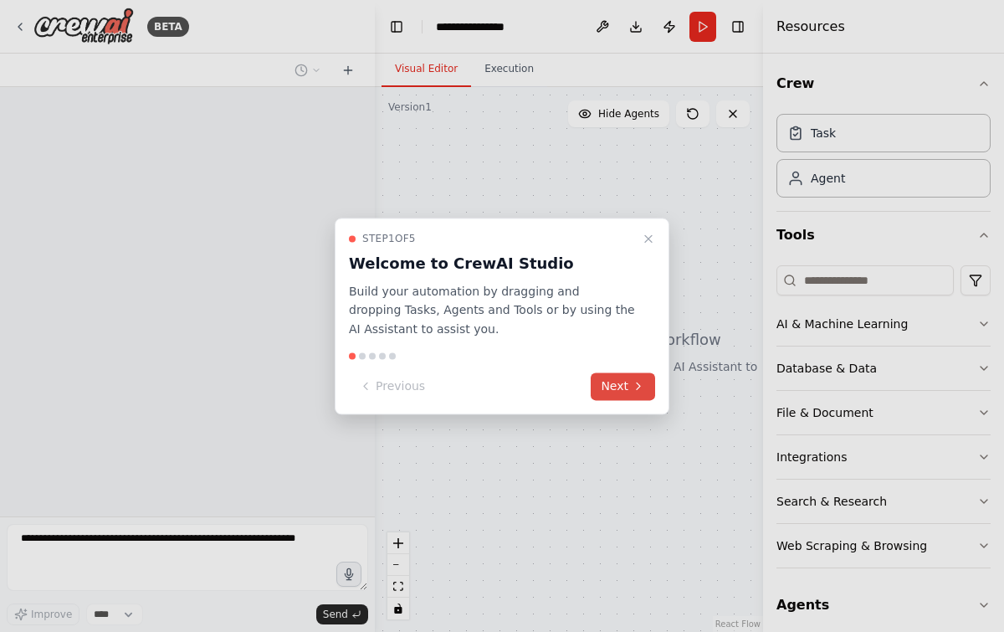
click at [620, 389] on button "Next" at bounding box center [623, 386] width 64 height 28
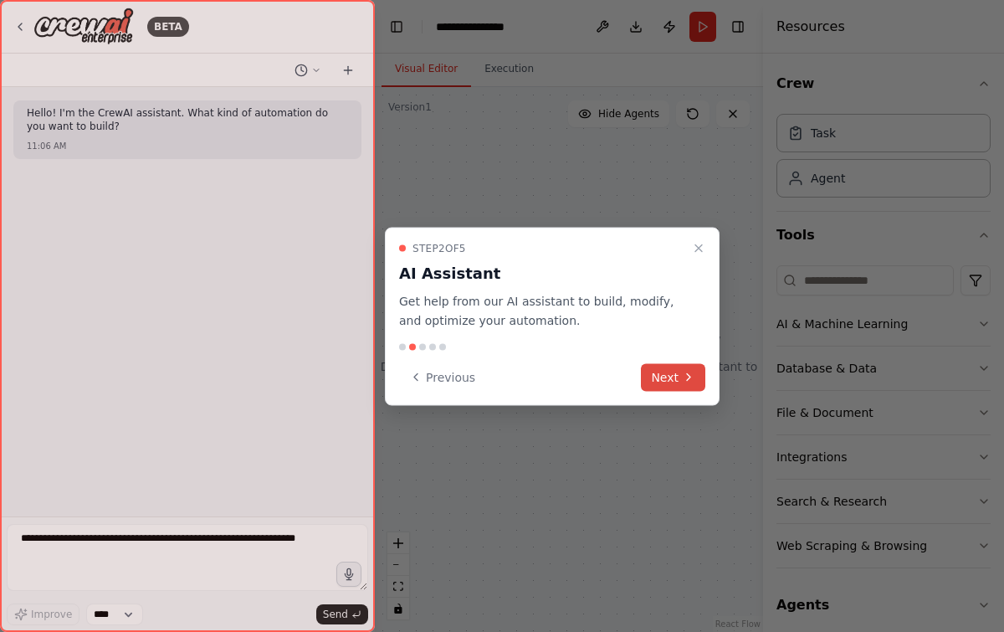
click at [661, 384] on button "Next" at bounding box center [673, 377] width 64 height 28
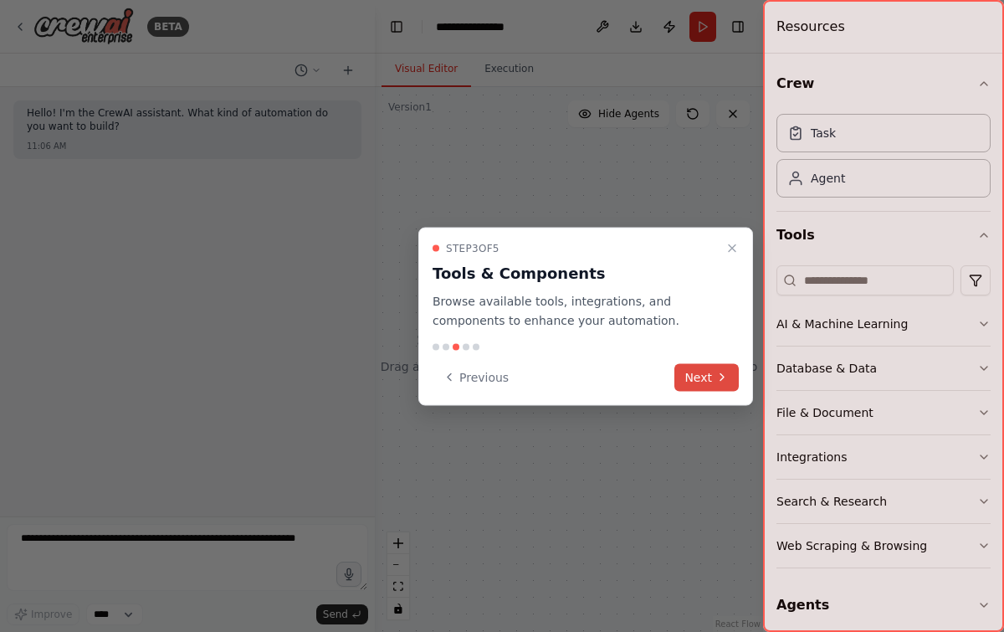
click at [702, 377] on button "Next" at bounding box center [706, 377] width 64 height 28
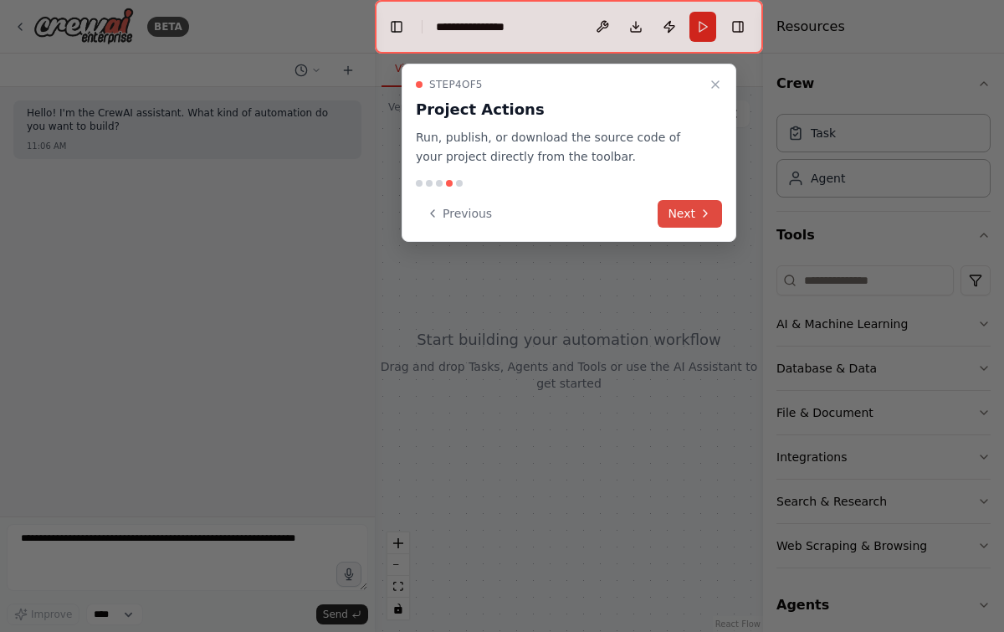
click at [693, 202] on button "Next" at bounding box center [690, 214] width 64 height 28
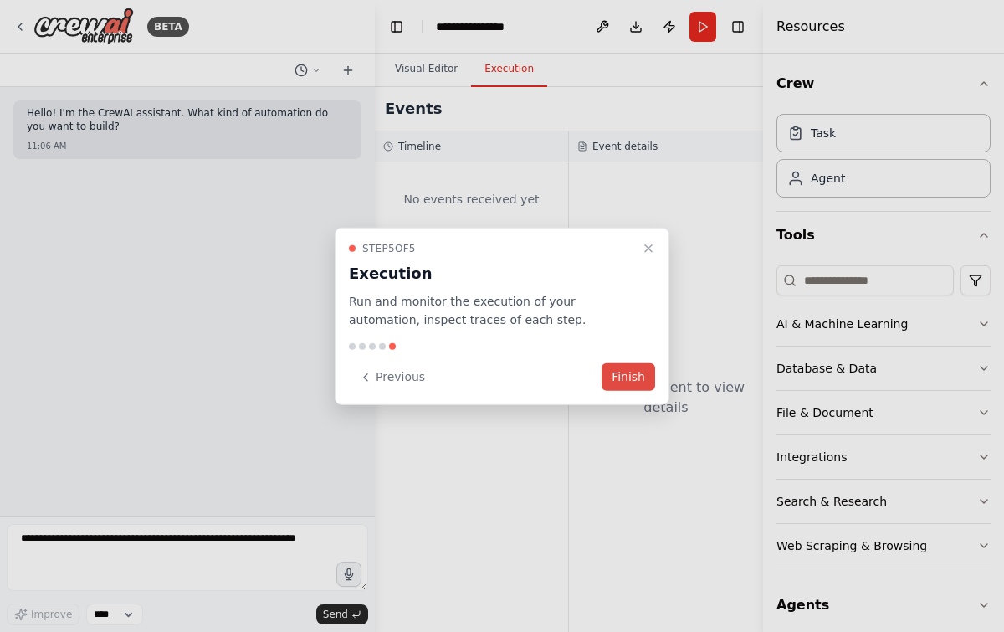
click at [634, 375] on button "Finish" at bounding box center [628, 377] width 54 height 28
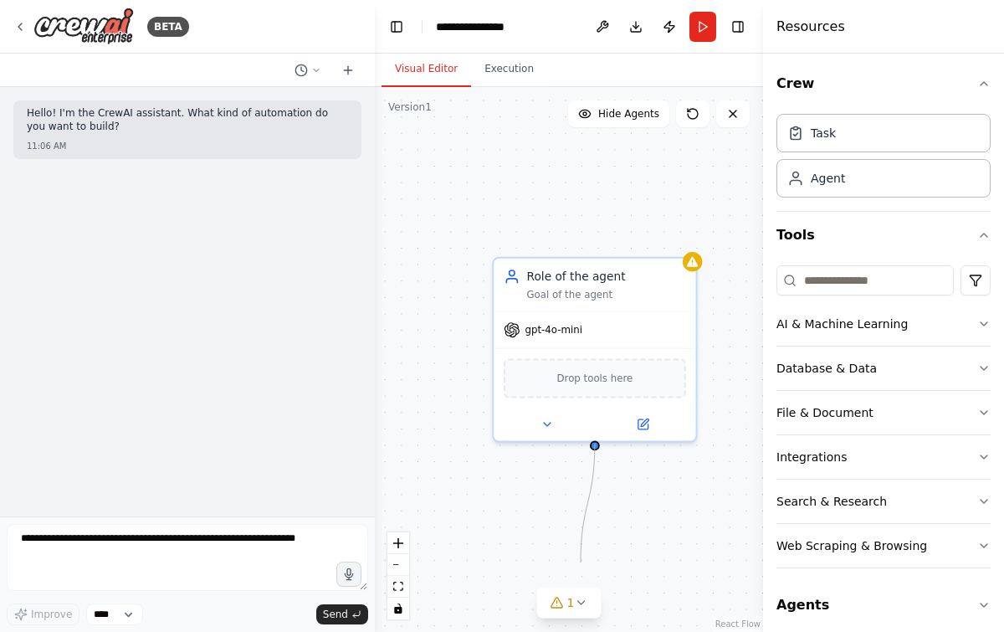
drag, startPoint x: 596, startPoint y: 443, endPoint x: 596, endPoint y: 544, distance: 101.2
click at [594, 547] on div "Role of the agent Goal of the agent gpt-4o-mini Drop tools here" at bounding box center [569, 359] width 388 height 545
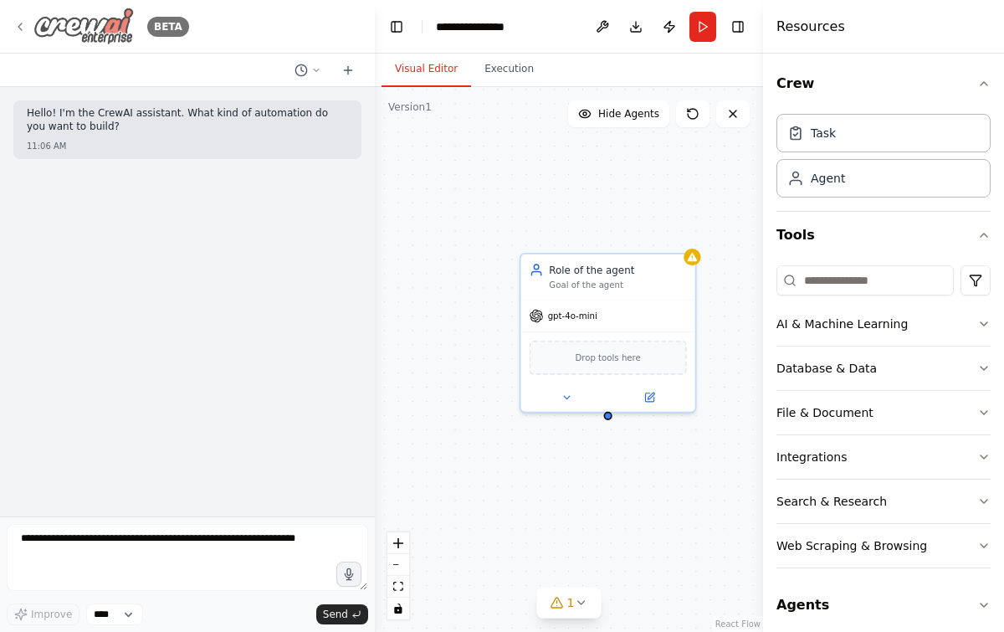
click at [20, 31] on icon at bounding box center [19, 26] width 13 height 13
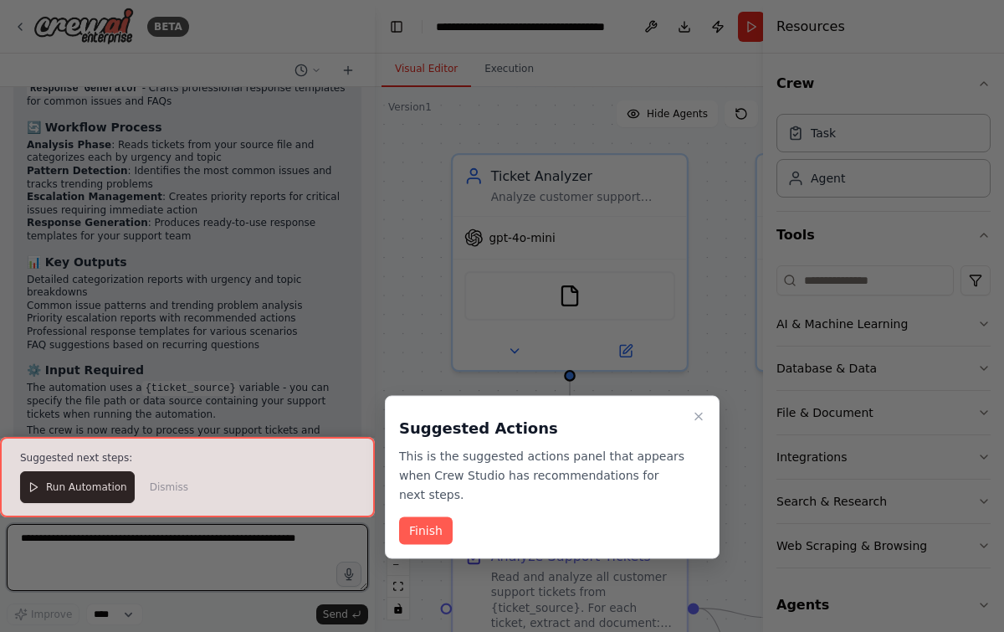
scroll to position [1944, 0]
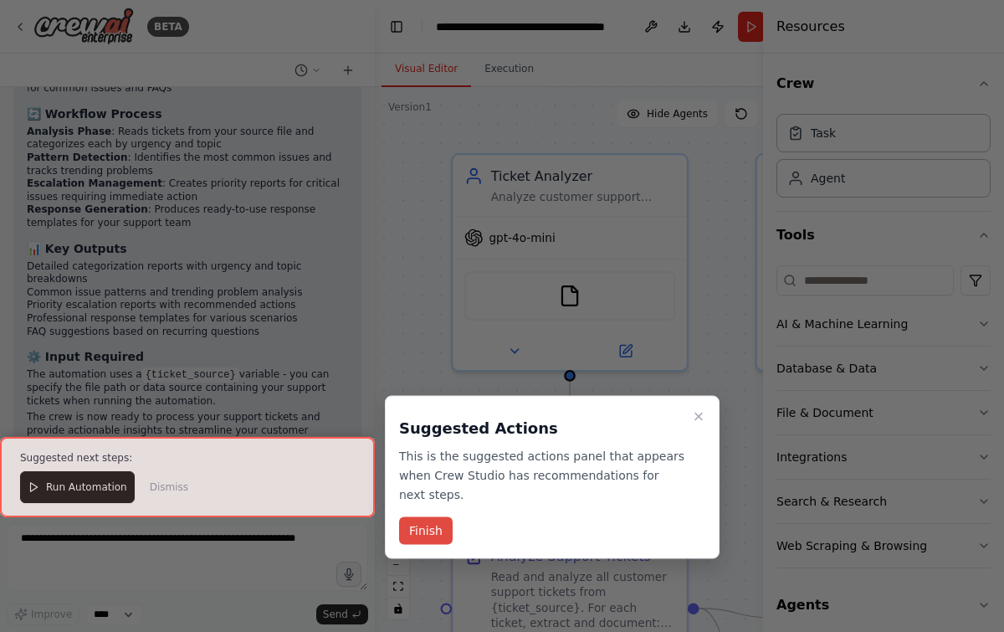
click at [430, 535] on button "Finish" at bounding box center [426, 531] width 54 height 28
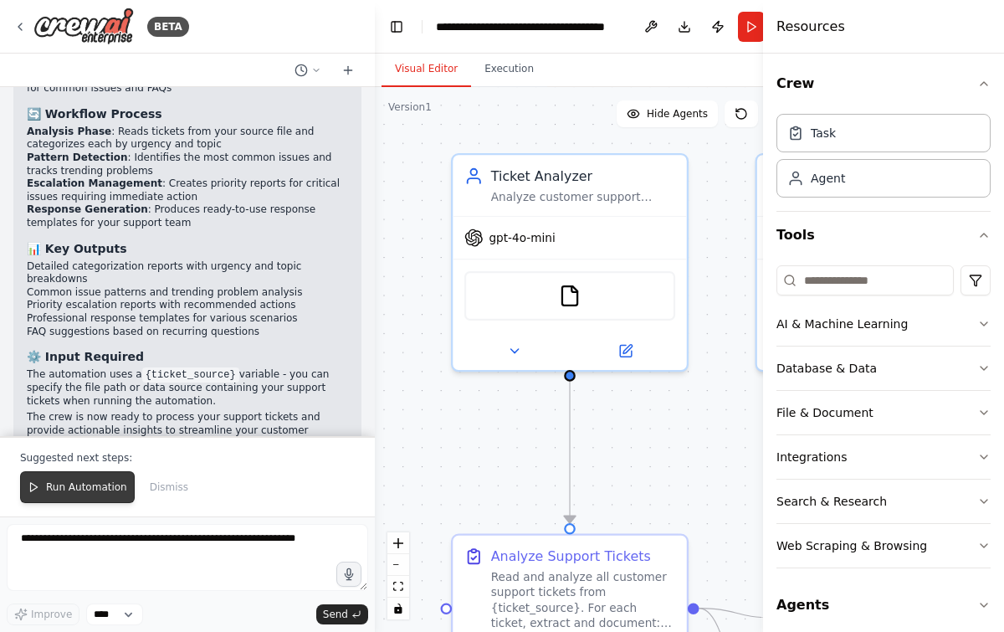
click at [71, 485] on span "Run Automation" at bounding box center [86, 486] width 81 height 13
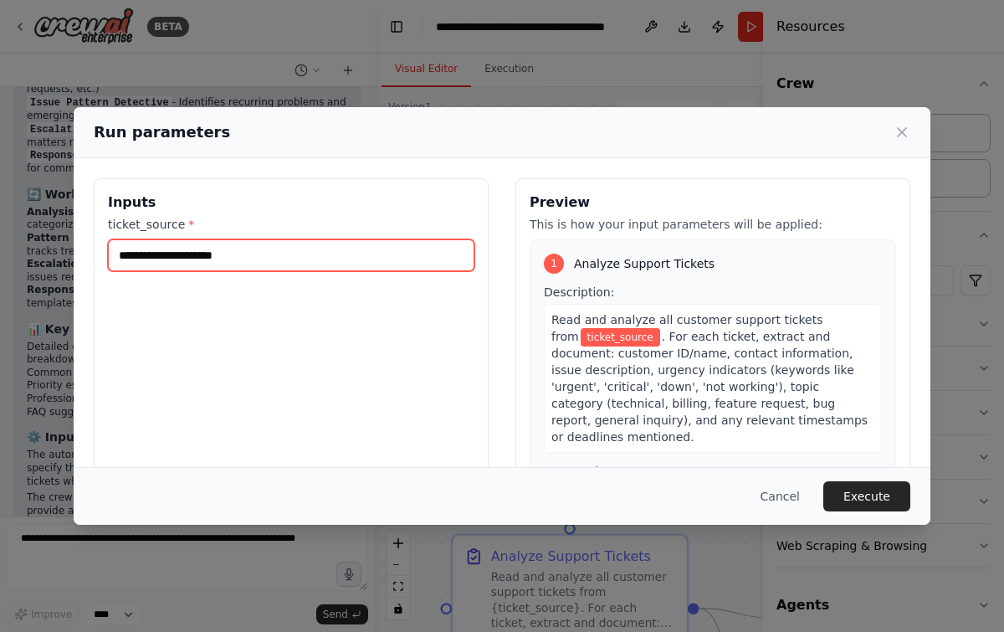
click at [355, 258] on input "ticket_source *" at bounding box center [291, 255] width 366 height 32
click at [780, 488] on button "Cancel" at bounding box center [780, 496] width 66 height 30
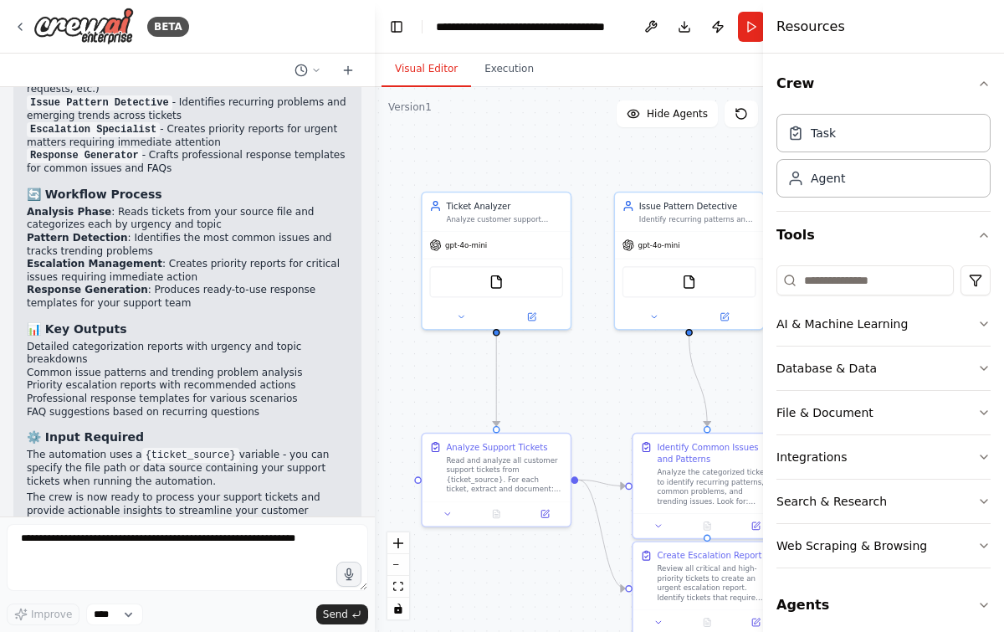
drag, startPoint x: 710, startPoint y: 193, endPoint x: 666, endPoint y: 128, distance: 78.9
click at [666, 128] on div ".deletable-edge-delete-btn { width: 20px; height: 20px; border: 0px solid #ffff…" at bounding box center [593, 359] width 437 height 545
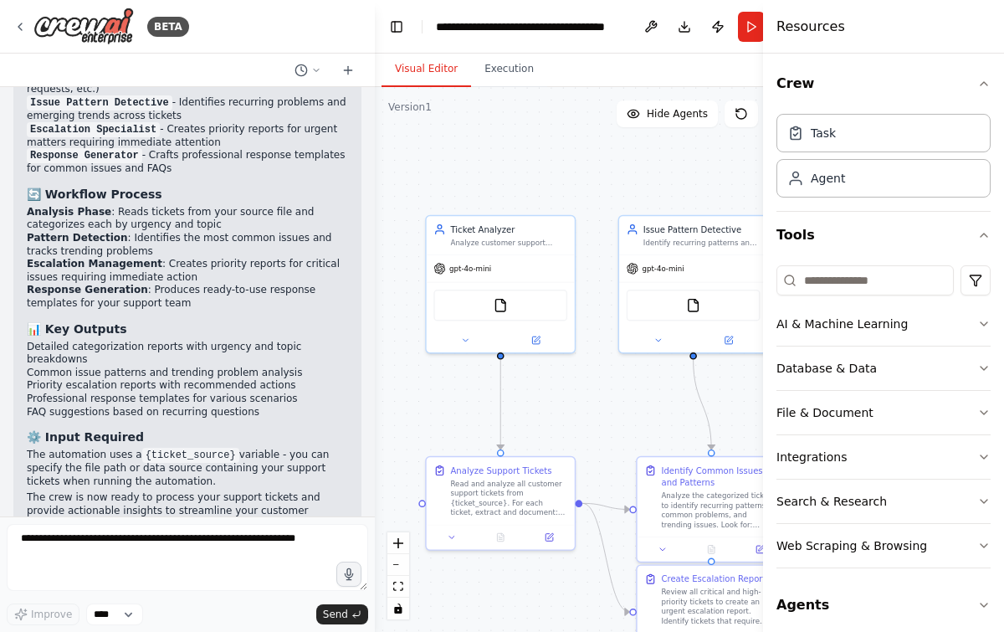
drag, startPoint x: 581, startPoint y: 171, endPoint x: 586, endPoint y: 195, distance: 23.8
click at [586, 195] on div ".deletable-edge-delete-btn { width: 20px; height: 20px; border: 0px solid #ffff…" at bounding box center [593, 359] width 437 height 545
click at [524, 227] on div "Ticket Analyzer" at bounding box center [508, 227] width 117 height 12
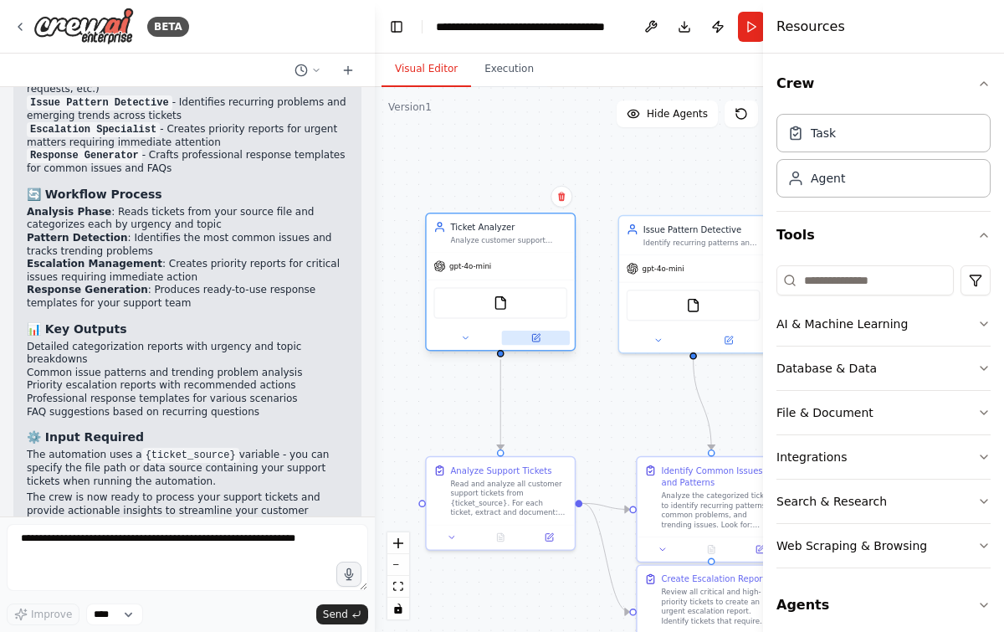
click at [535, 340] on icon at bounding box center [536, 338] width 8 height 8
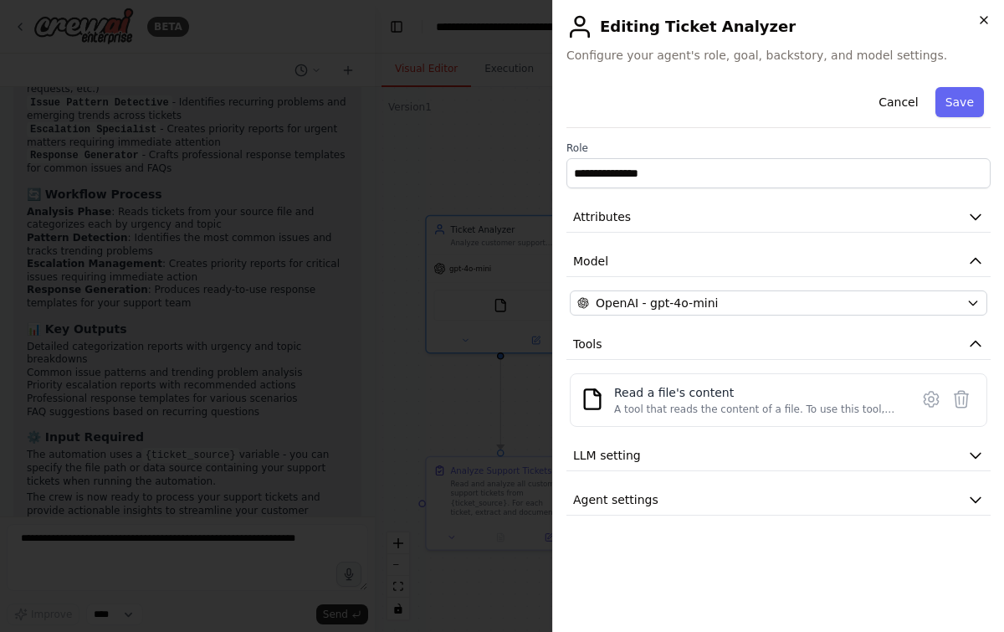
click at [984, 13] on icon "button" at bounding box center [983, 19] width 13 height 13
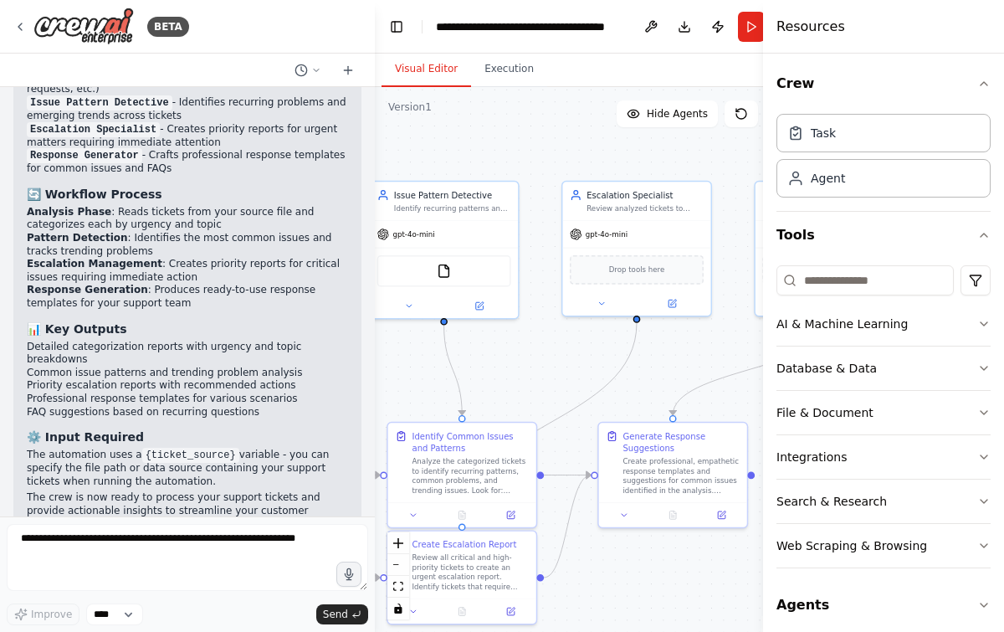
drag, startPoint x: 654, startPoint y: 181, endPoint x: 405, endPoint y: 146, distance: 251.6
click at [405, 146] on div ".deletable-edge-delete-btn { width: 20px; height: 20px; border: 0px solid #ffff…" at bounding box center [593, 359] width 437 height 545
click at [474, 306] on icon at bounding box center [479, 304] width 10 height 10
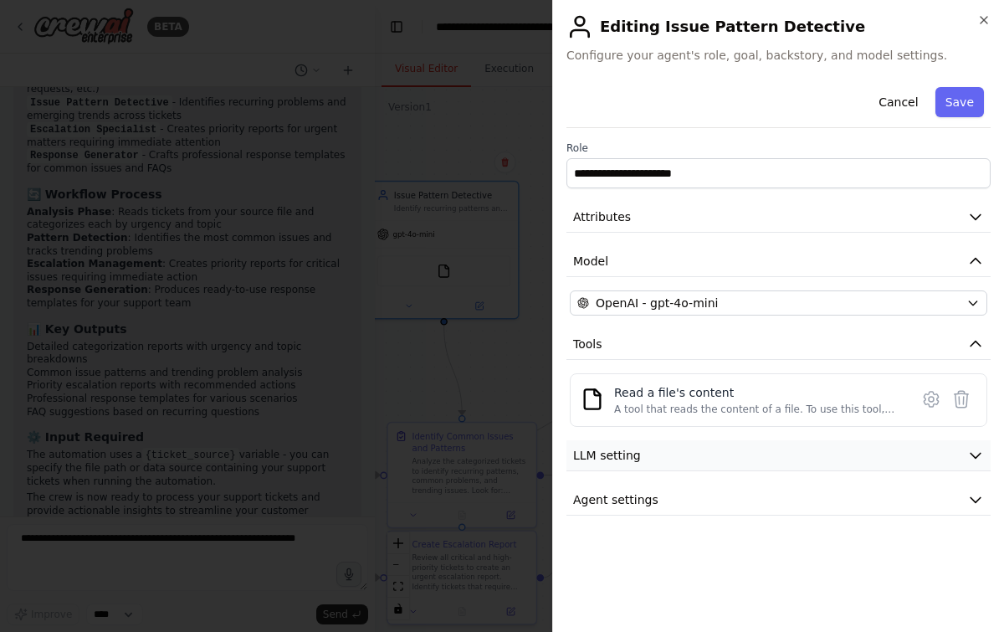
click at [831, 451] on button "LLM setting" at bounding box center [778, 455] width 424 height 31
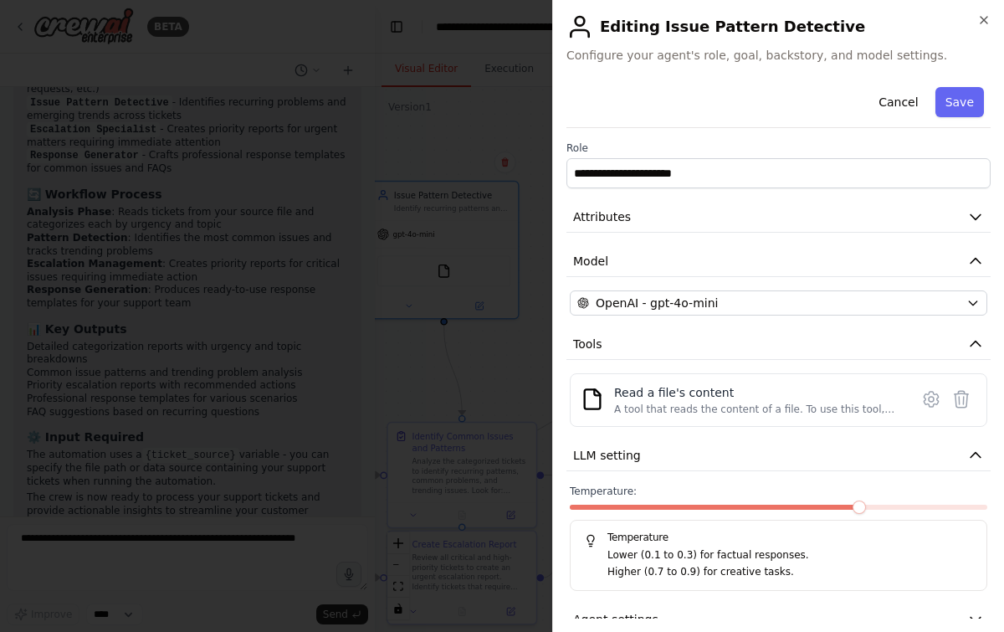
scroll to position [30, 0]
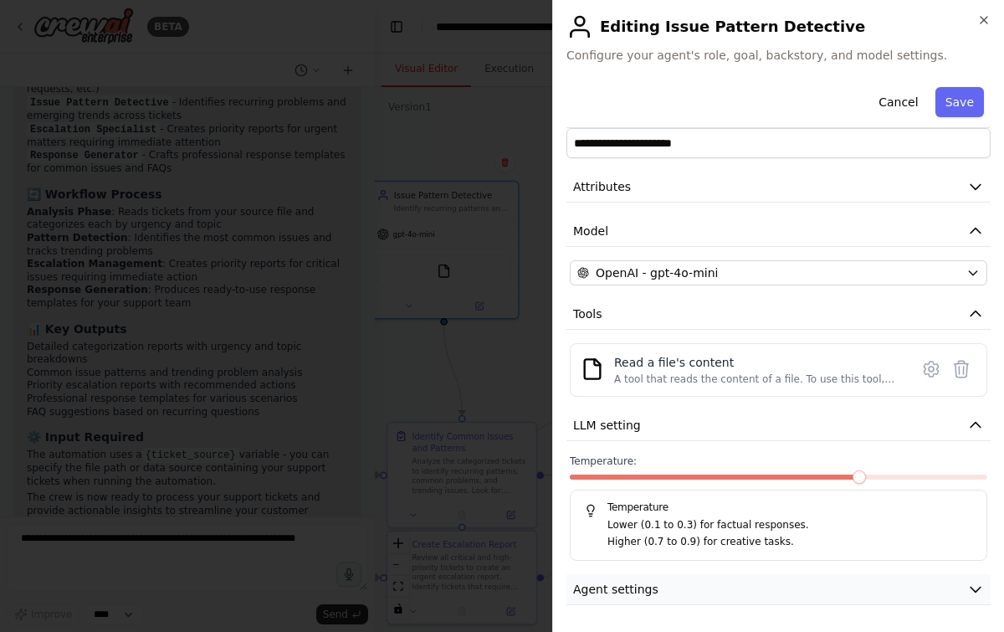
click at [731, 581] on button "Agent settings" at bounding box center [778, 589] width 424 height 31
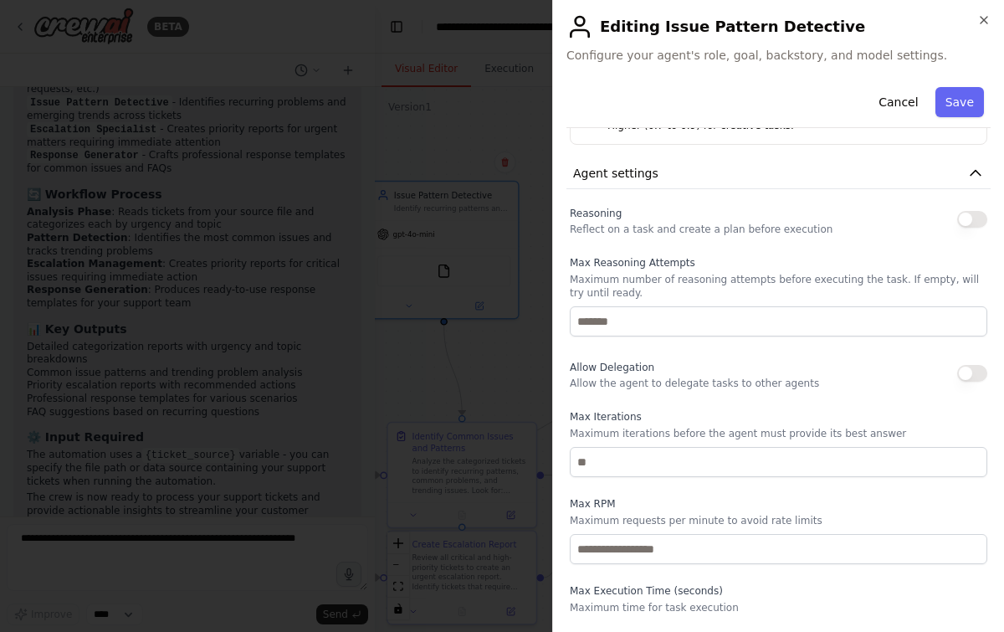
scroll to position [478, 0]
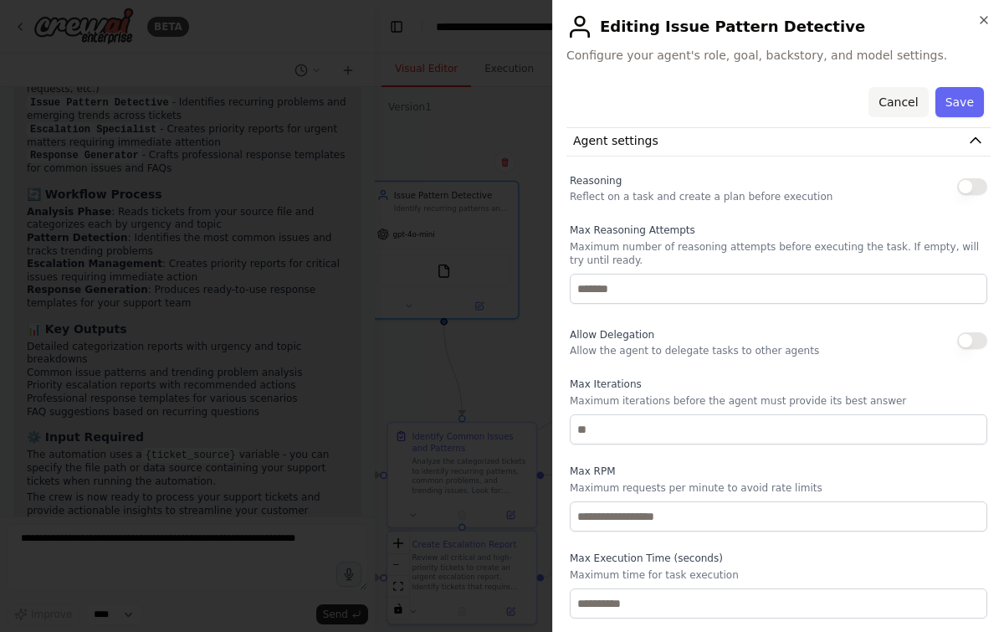
click at [911, 100] on button "Cancel" at bounding box center [897, 102] width 59 height 30
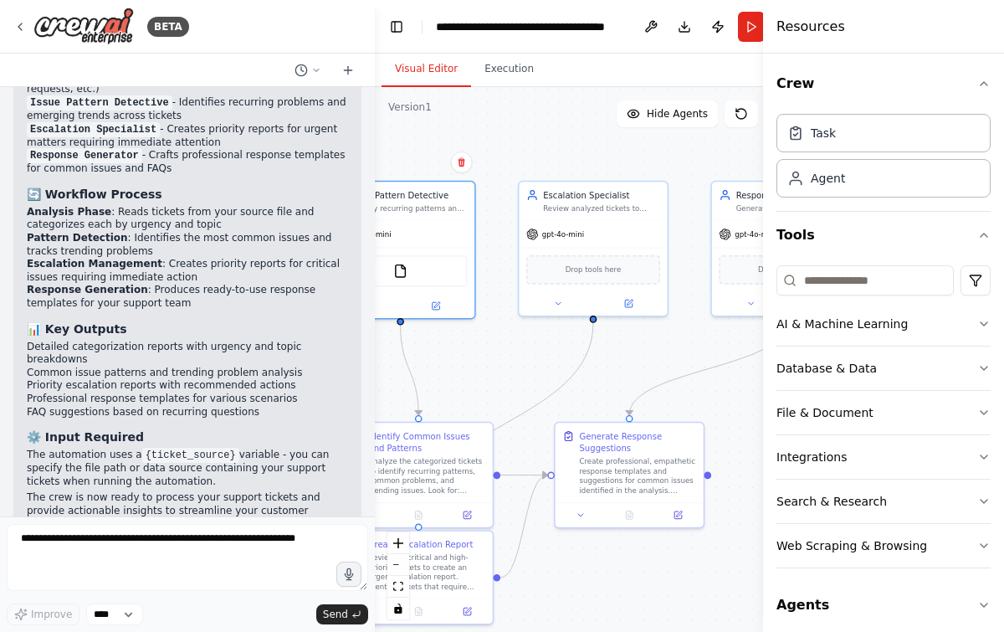
drag, startPoint x: 721, startPoint y: 356, endPoint x: 678, endPoint y: 356, distance: 43.5
click at [678, 356] on div ".deletable-edge-delete-btn { width: 20px; height: 20px; border: 0px solid #ffff…" at bounding box center [593, 359] width 437 height 545
click at [633, 310] on div at bounding box center [593, 301] width 148 height 24
click at [630, 308] on button at bounding box center [628, 301] width 68 height 14
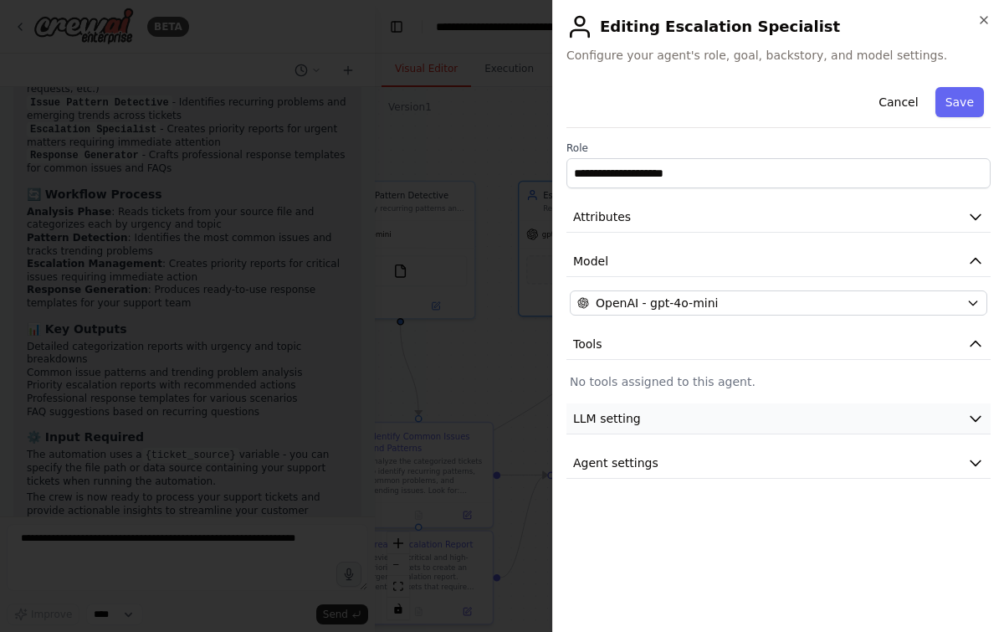
click at [733, 411] on button "LLM setting" at bounding box center [778, 418] width 424 height 31
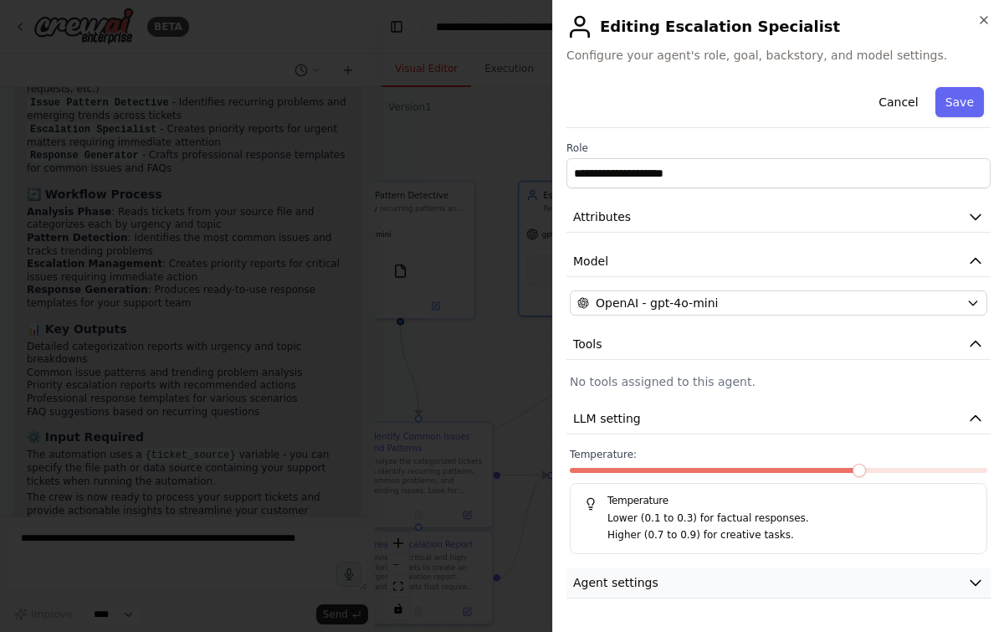
click at [686, 576] on button "Agent settings" at bounding box center [778, 582] width 424 height 31
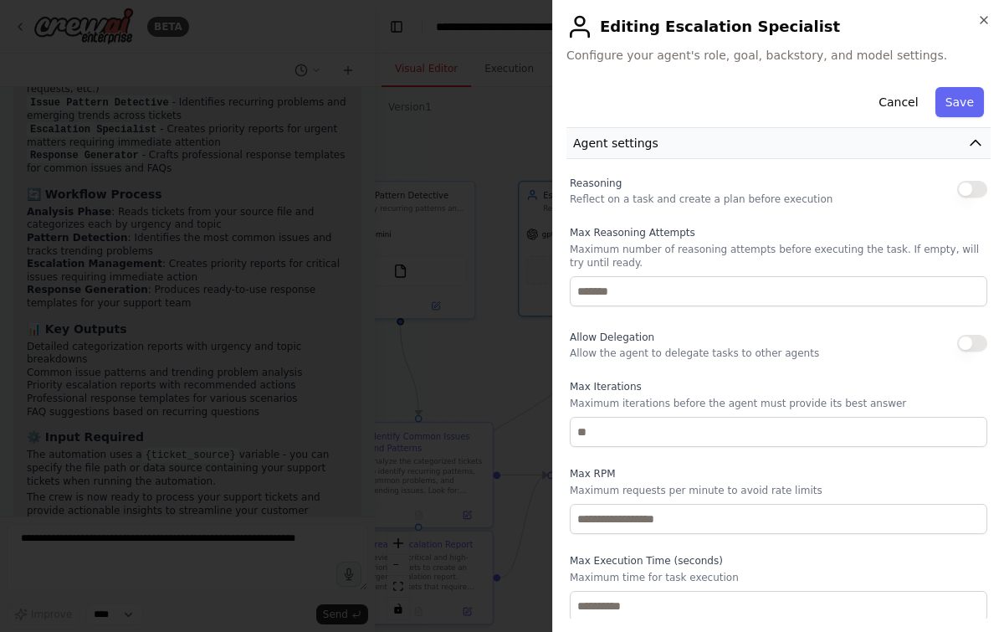
scroll to position [442, 0]
click at [981, 21] on icon "button" at bounding box center [983, 20] width 7 height 7
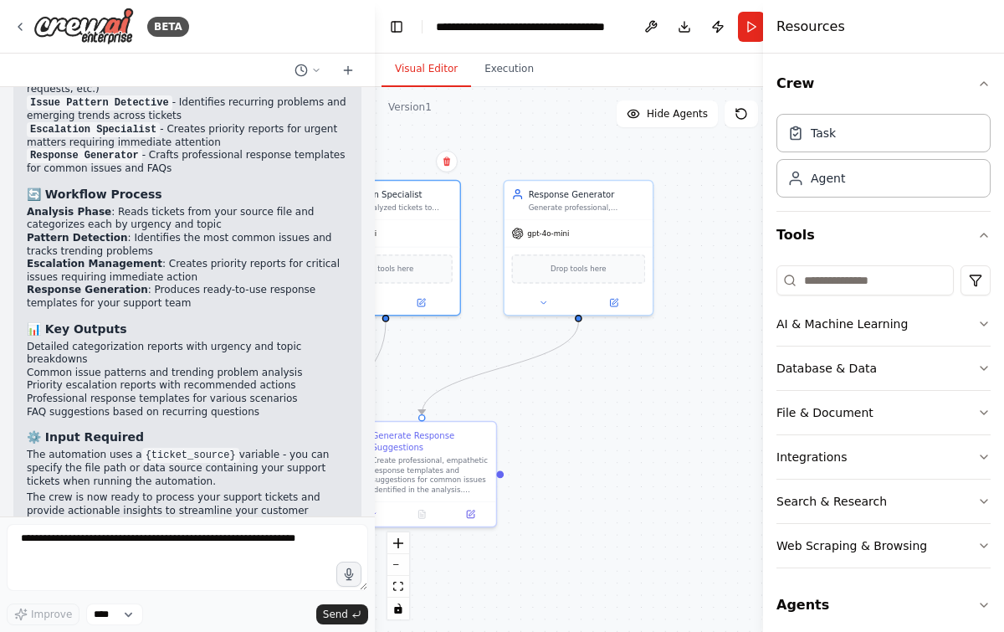
drag, startPoint x: 709, startPoint y: 156, endPoint x: 501, endPoint y: 156, distance: 207.5
click at [501, 156] on div ".deletable-edge-delete-btn { width: 20px; height: 20px; border: 0px solid #ffff…" at bounding box center [593, 359] width 437 height 545
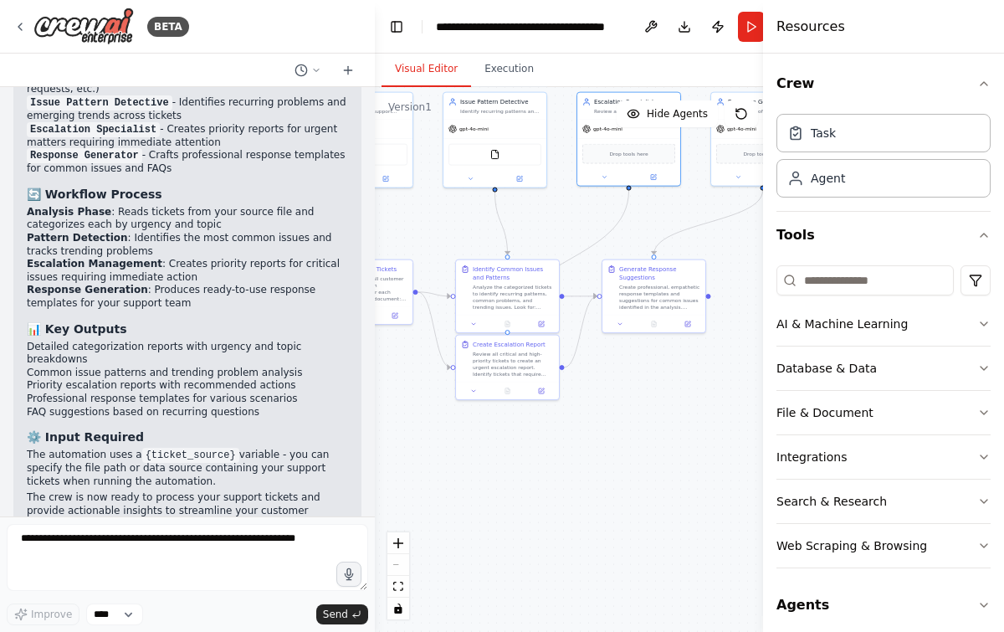
drag, startPoint x: 561, startPoint y: 506, endPoint x: 750, endPoint y: 344, distance: 249.2
click at [750, 344] on div ".deletable-edge-delete-btn { width: 20px; height: 20px; border: 0px solid #ffff…" at bounding box center [593, 359] width 437 height 545
click at [688, 325] on icon at bounding box center [690, 324] width 4 height 4
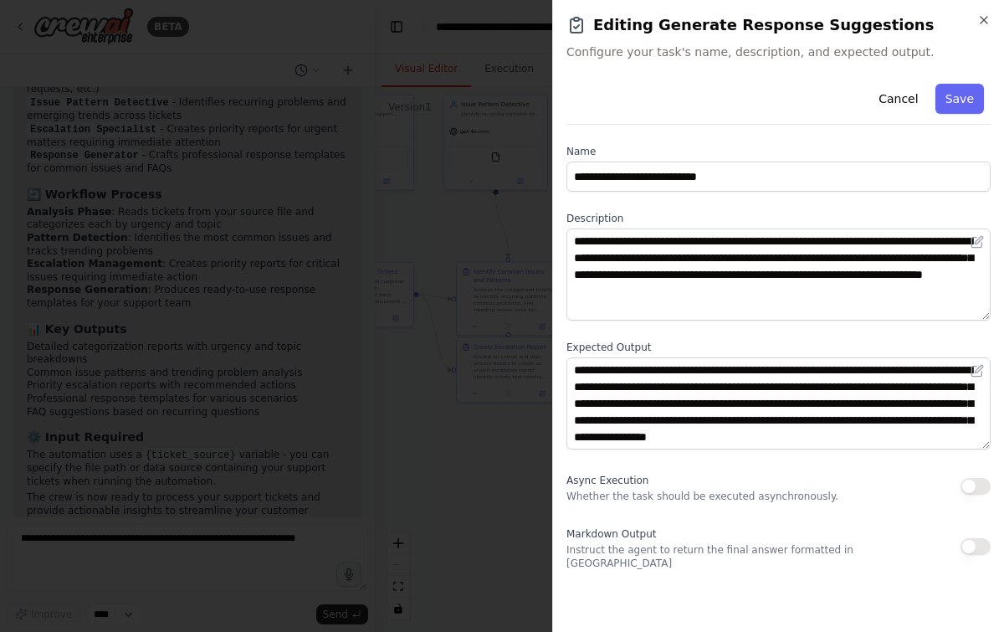
scroll to position [17, 0]
click at [894, 104] on button "Cancel" at bounding box center [897, 99] width 59 height 30
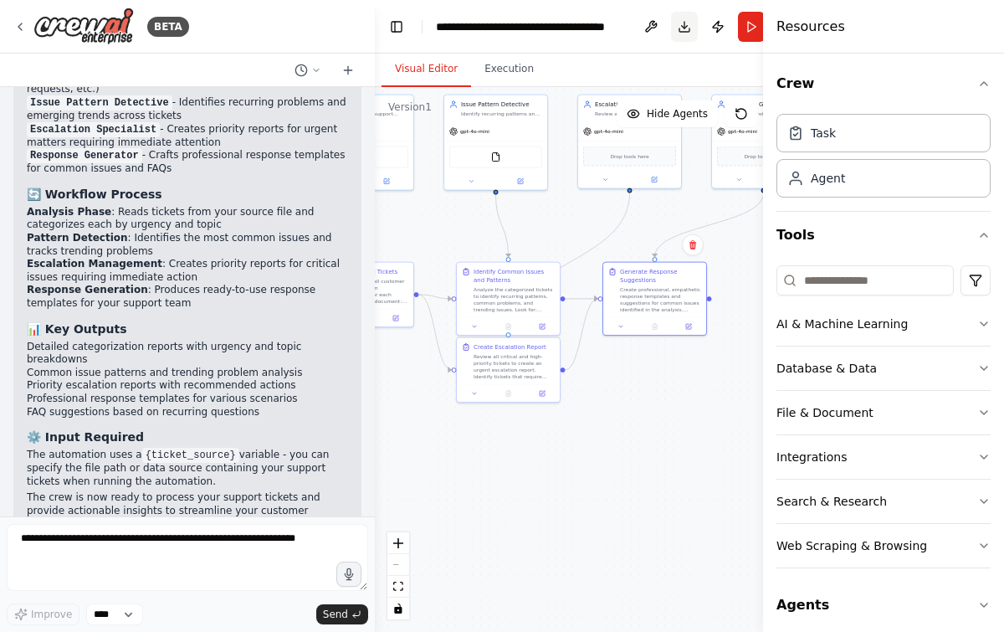
click at [681, 33] on button "Download" at bounding box center [684, 27] width 27 height 30
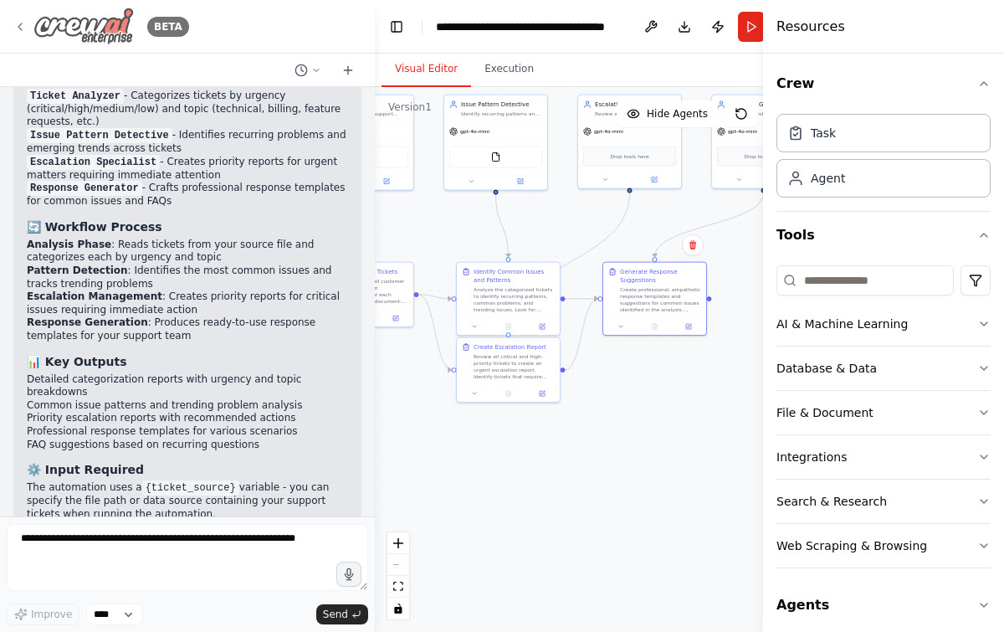
scroll to position [1864, 0]
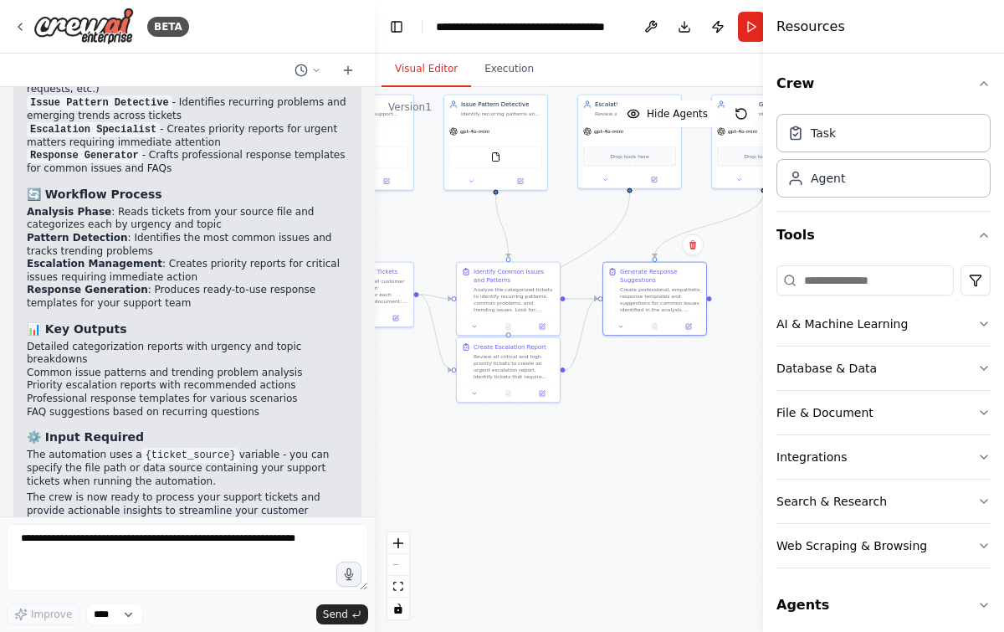
drag, startPoint x: 470, startPoint y: 463, endPoint x: 538, endPoint y: 528, distance: 94.1
click at [538, 528] on div ".deletable-edge-delete-btn { width: 20px; height: 20px; border: 0px solid #ffff…" at bounding box center [593, 359] width 437 height 545
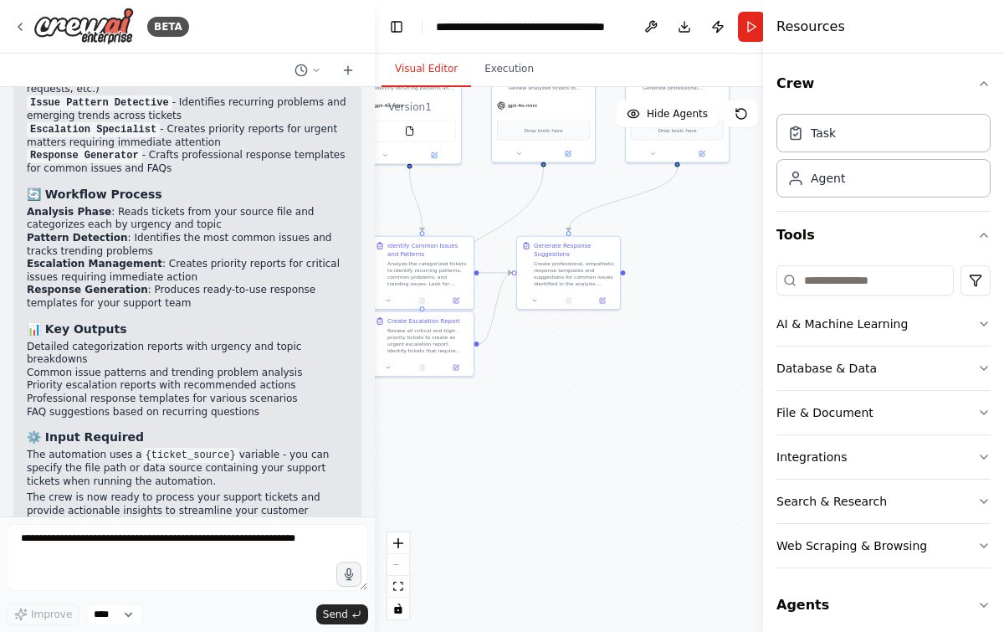
drag, startPoint x: 522, startPoint y: 504, endPoint x: 436, endPoint y: 478, distance: 90.0
click at [436, 478] on div ".deletable-edge-delete-btn { width: 20px; height: 20px; border: 0px solid #ffff…" at bounding box center [593, 359] width 437 height 545
click at [942, 326] on button "AI & Machine Learning" at bounding box center [883, 323] width 214 height 43
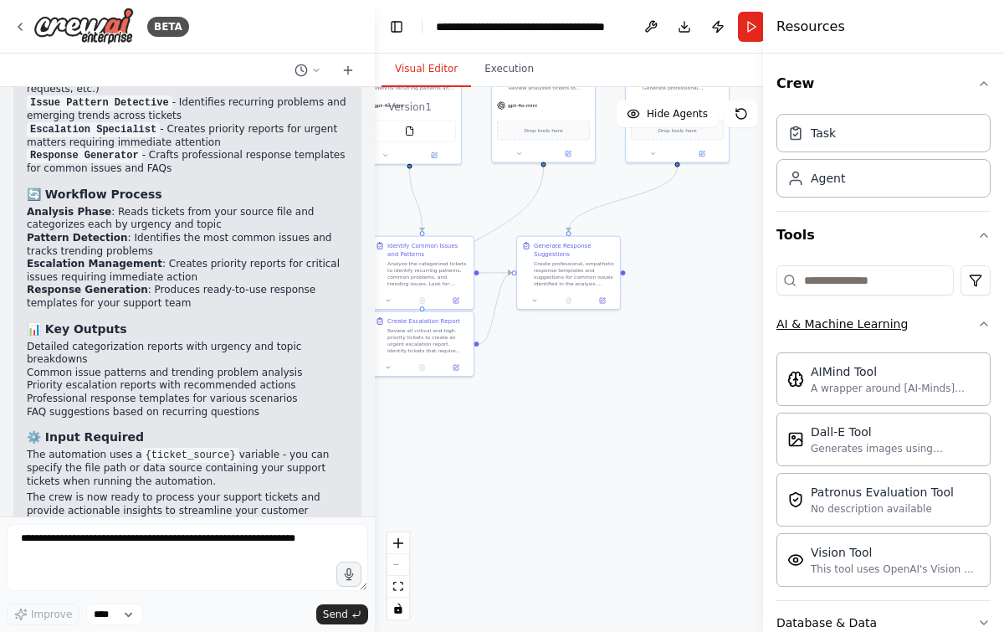
click at [942, 326] on button "AI & Machine Learning" at bounding box center [883, 323] width 214 height 43
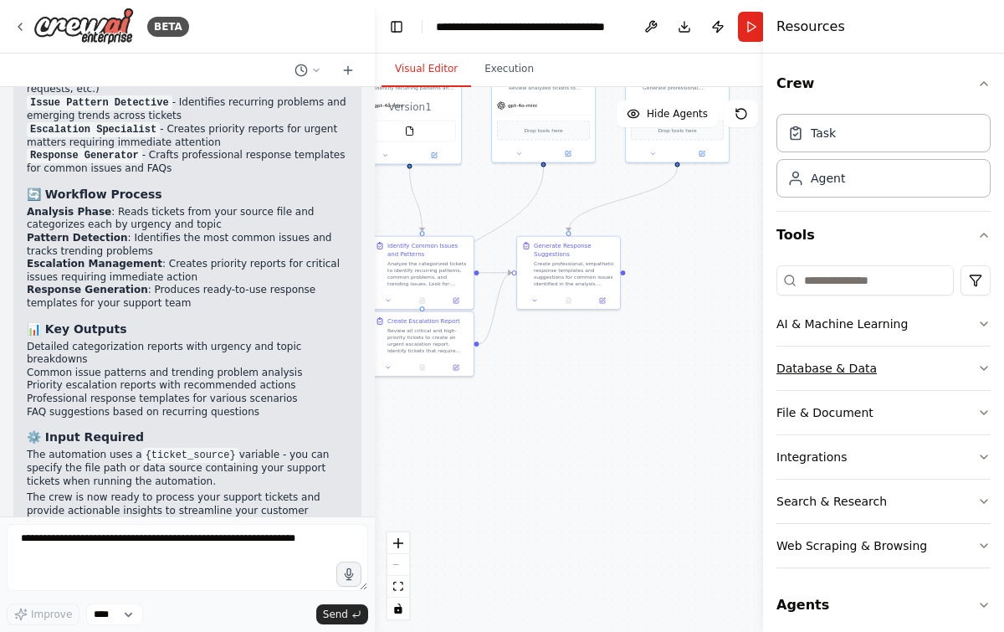
scroll to position [10, 0]
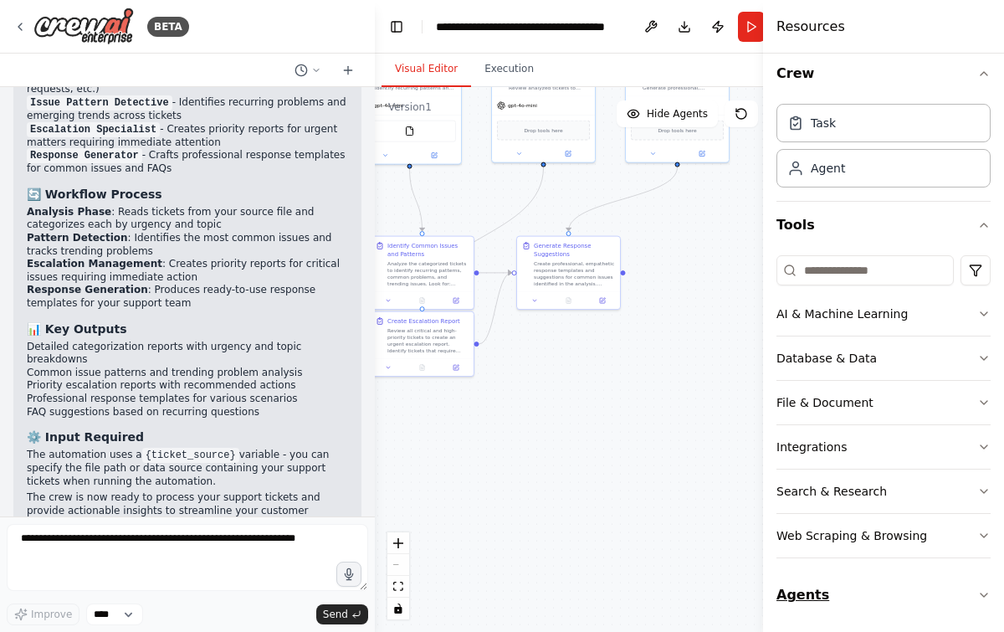
click at [917, 590] on button "Agents" at bounding box center [883, 594] width 214 height 47
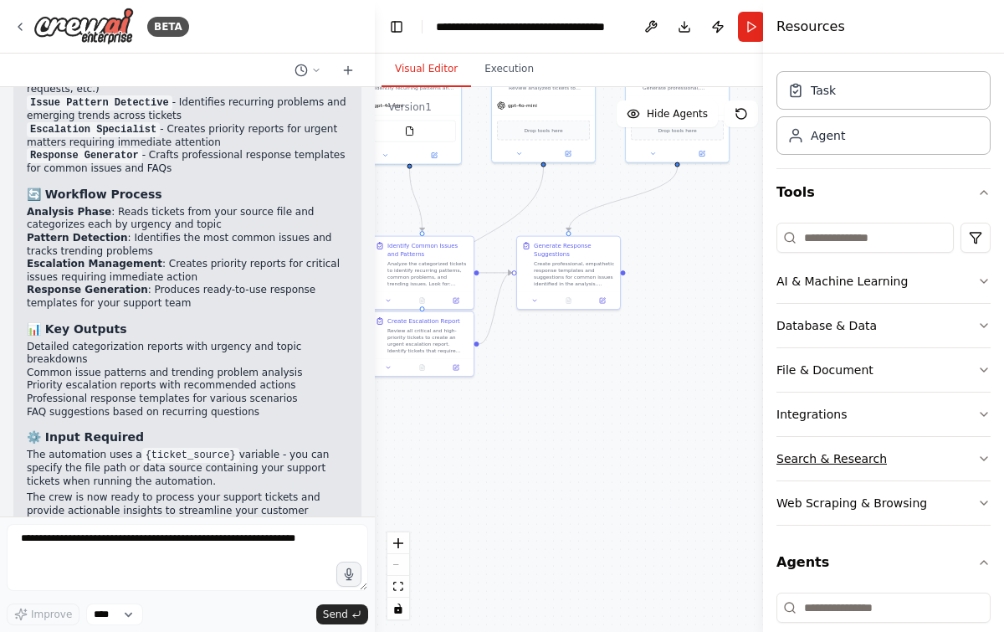
scroll to position [0, 0]
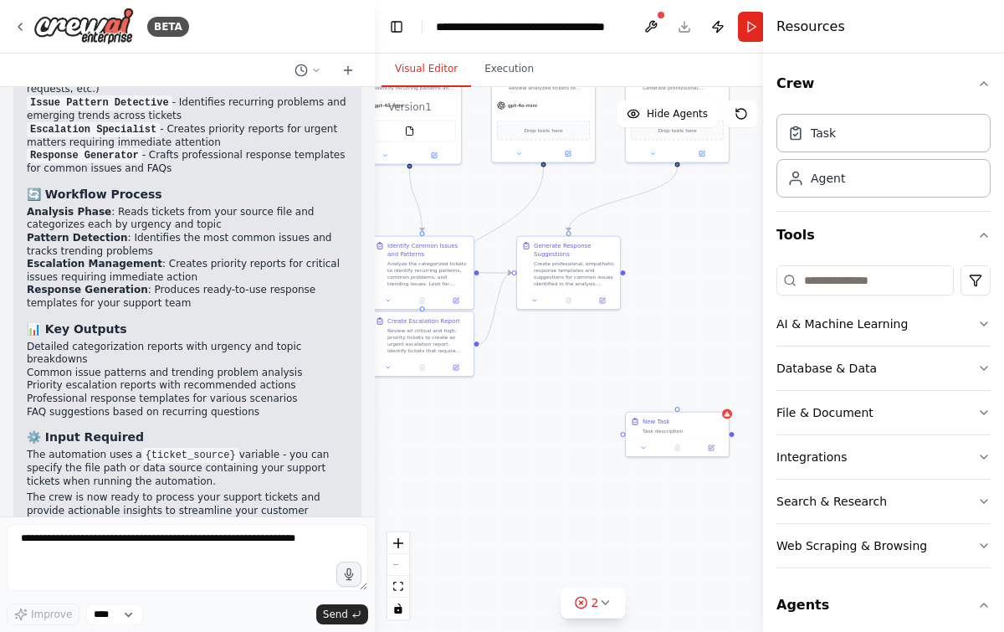
click at [661, 431] on div "Task description" at bounding box center [682, 430] width 81 height 7
click at [660, 431] on div "Task description" at bounding box center [682, 429] width 81 height 7
click at [658, 429] on div "Task description" at bounding box center [682, 429] width 81 height 7
click at [710, 443] on icon at bounding box center [711, 446] width 7 height 7
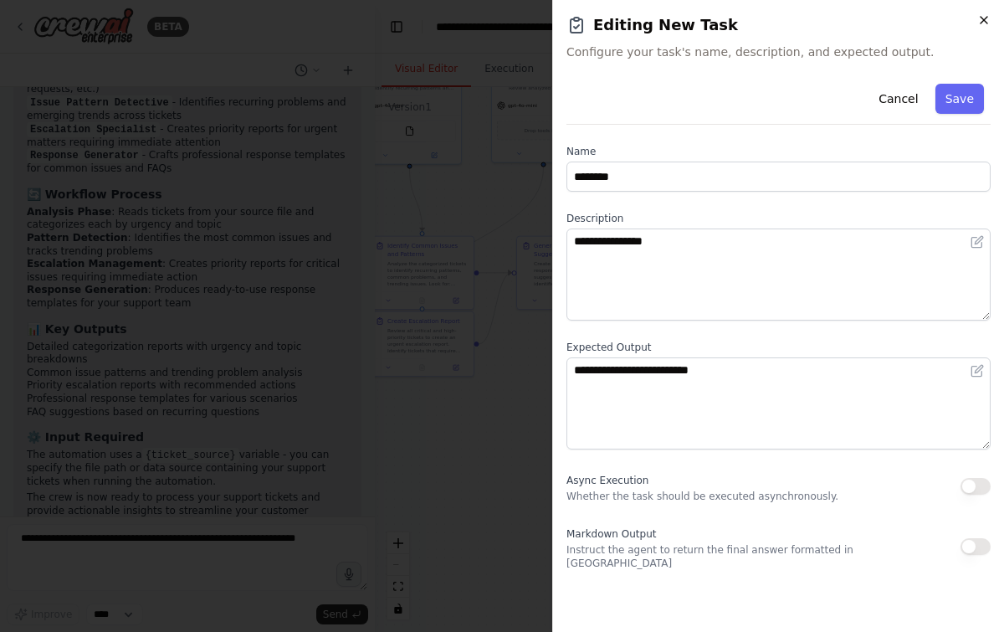
click at [986, 18] on icon "button" at bounding box center [983, 19] width 13 height 13
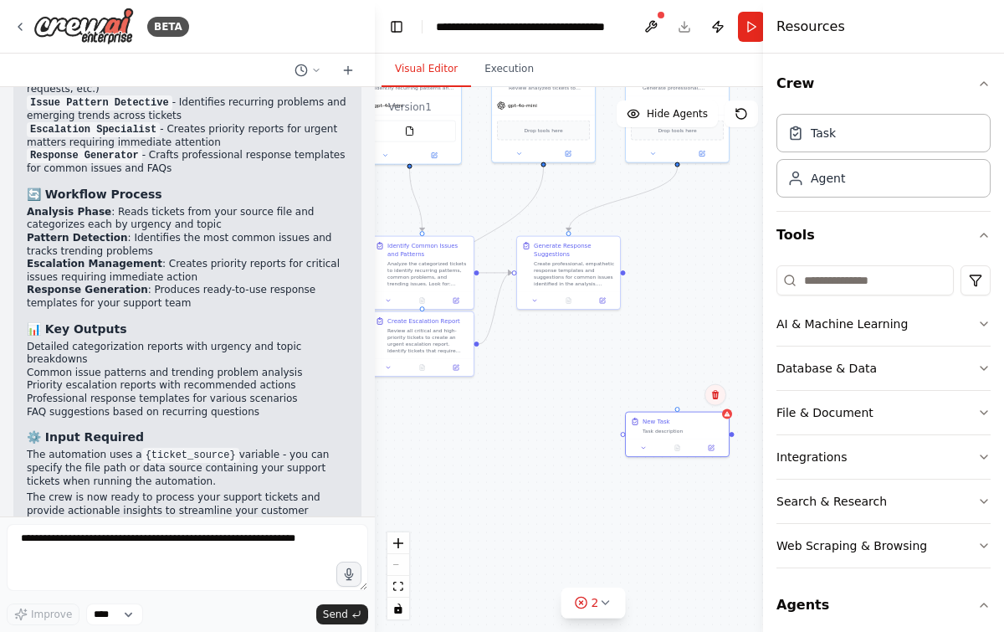
click at [715, 392] on icon at bounding box center [715, 394] width 7 height 9
click at [645, 386] on button "Confirm" at bounding box center [667, 395] width 59 height 20
